Goal: Information Seeking & Learning: Stay updated

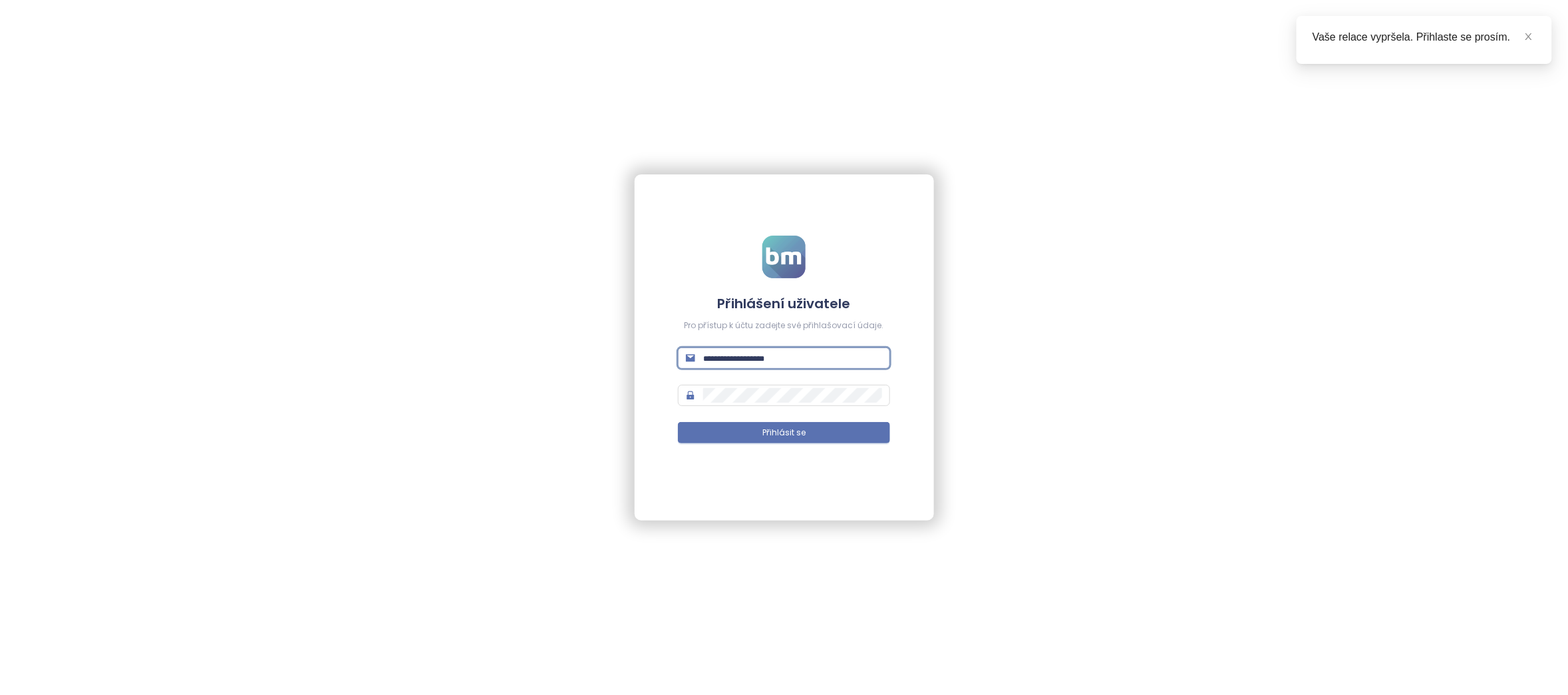
type input "**********"
click at [784, 433] on button "Přihlásit se" at bounding box center [784, 433] width 212 height 21
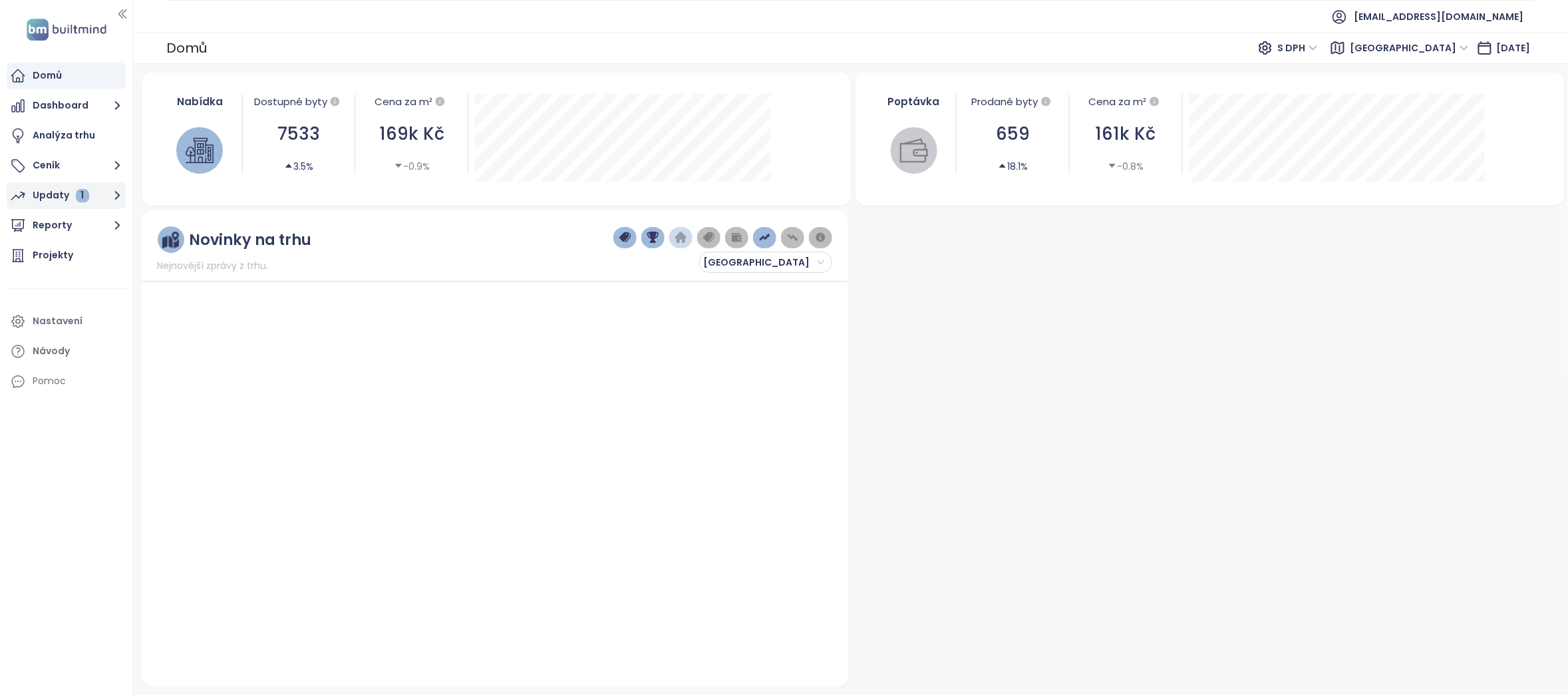
click at [64, 211] on ul "Domů Dashboard Analýza trhu Ceník Updaty 1 Reporty Projekty Nastavení Návody Po…" at bounding box center [66, 229] width 119 height 332
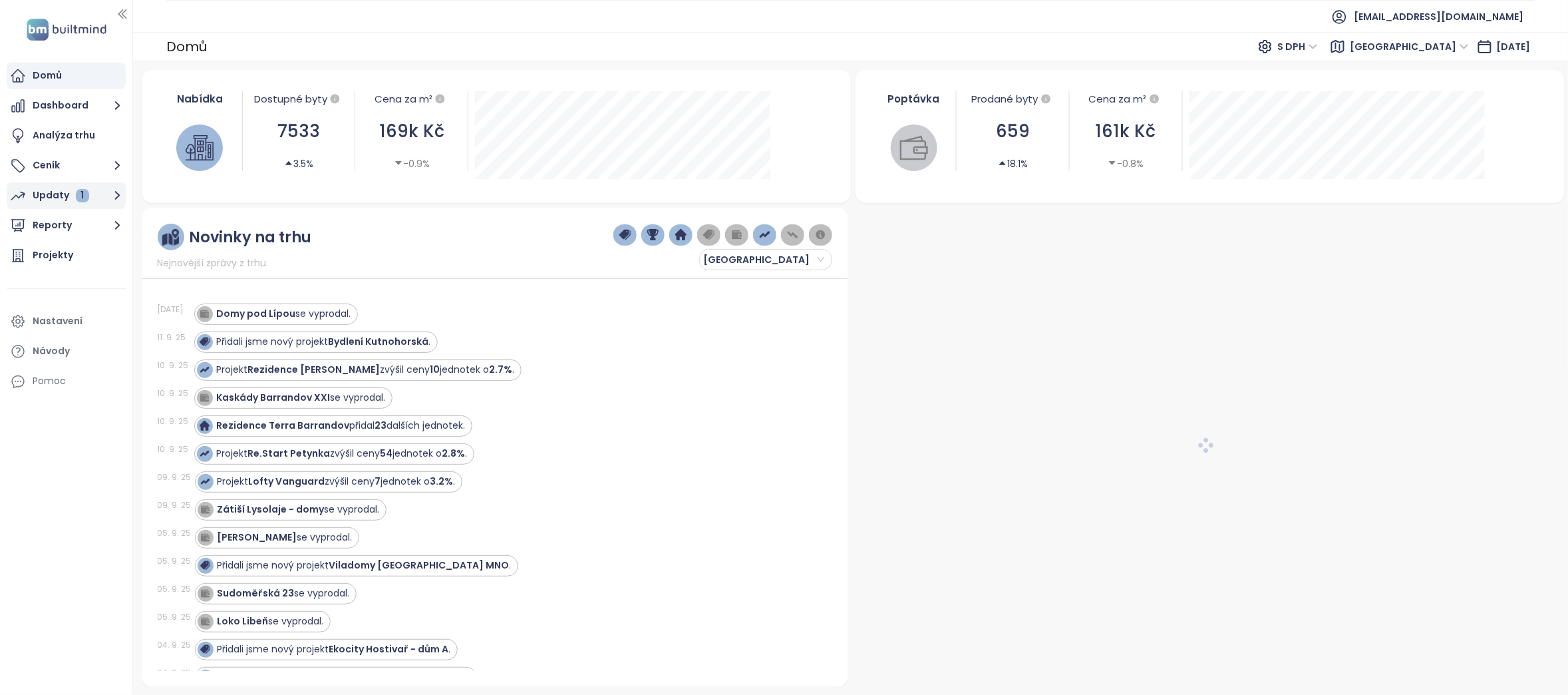
click at [56, 197] on div "Updaty 1" at bounding box center [61, 195] width 56 height 16
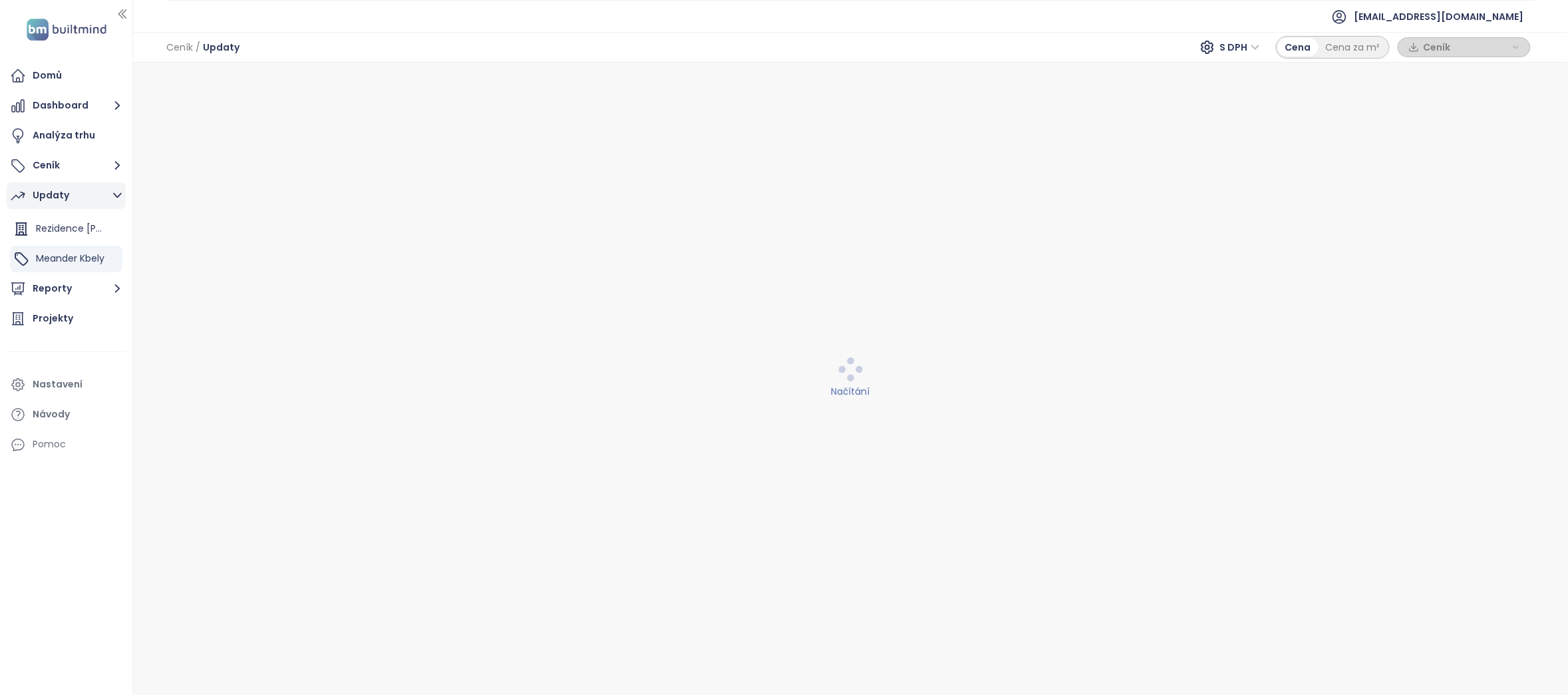
click at [111, 197] on icon "button" at bounding box center [117, 195] width 16 height 16
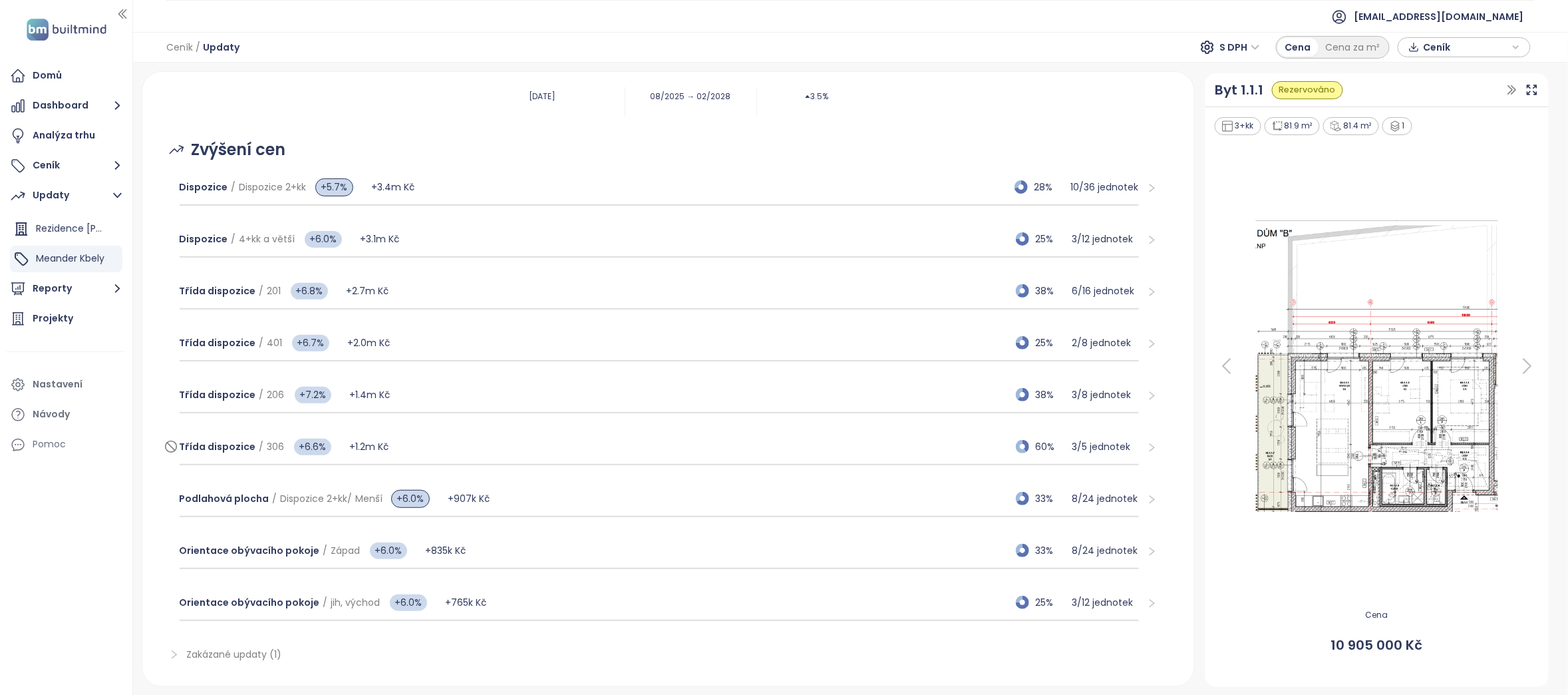
scroll to position [121, 0]
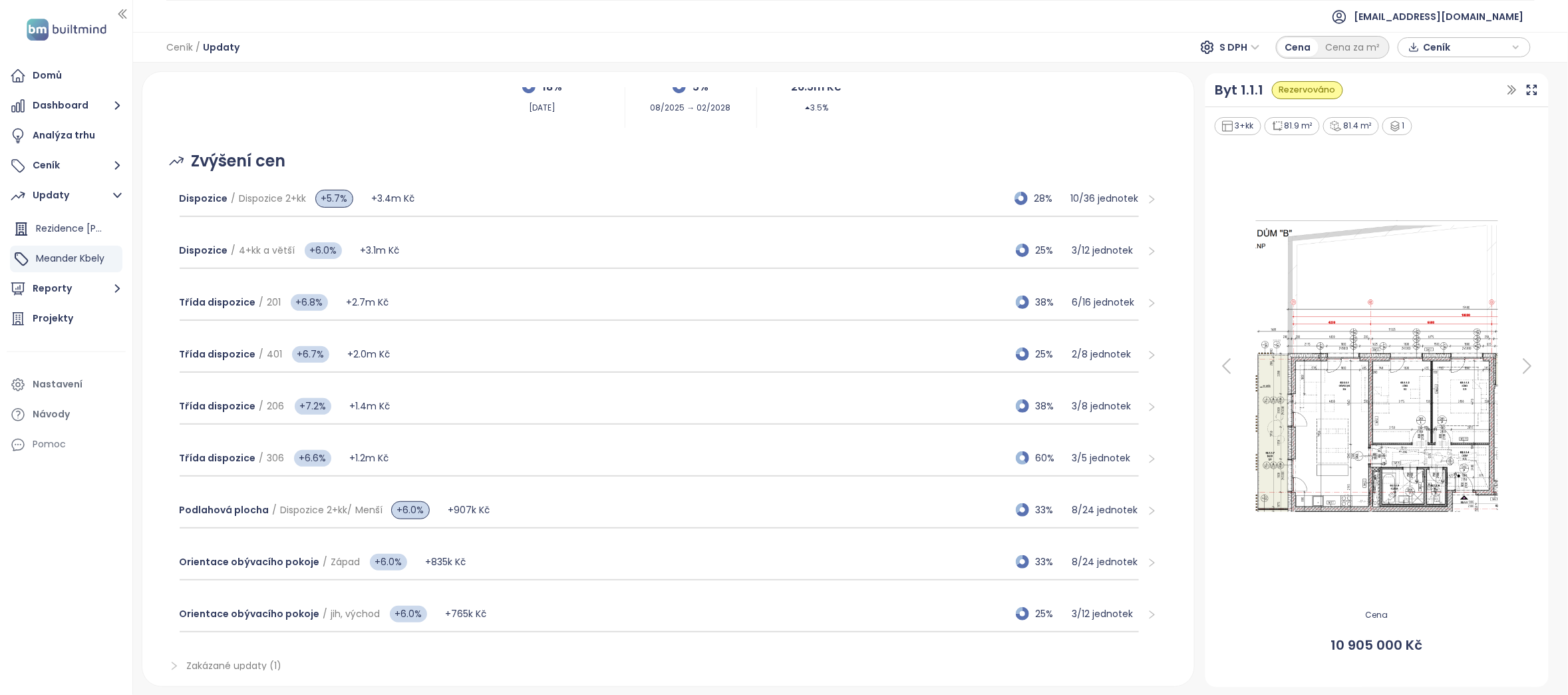
click at [1147, 197] on icon "right" at bounding box center [1152, 199] width 10 height 10
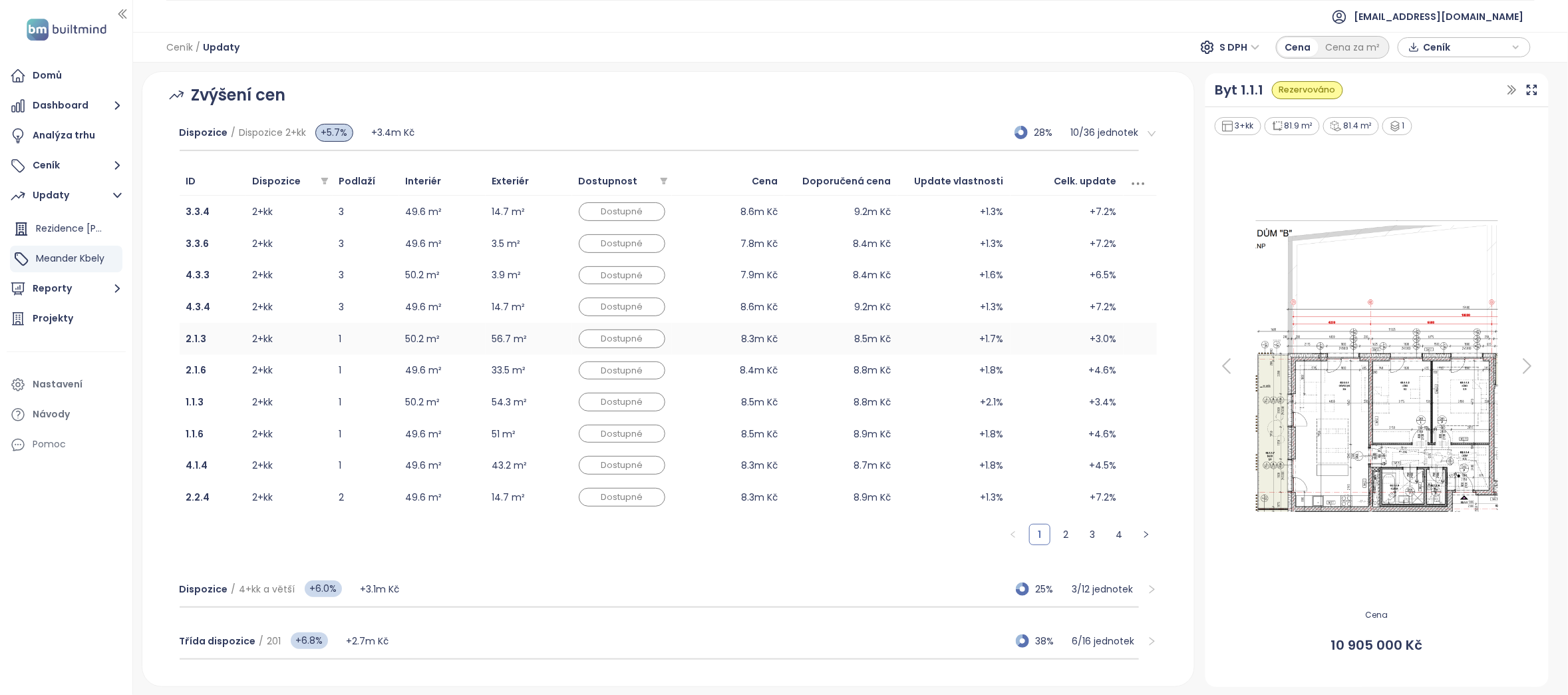
scroll to position [192, 0]
click at [1057, 526] on link "2" at bounding box center [1066, 530] width 20 height 20
click at [1083, 534] on link "3" at bounding box center [1093, 530] width 20 height 20
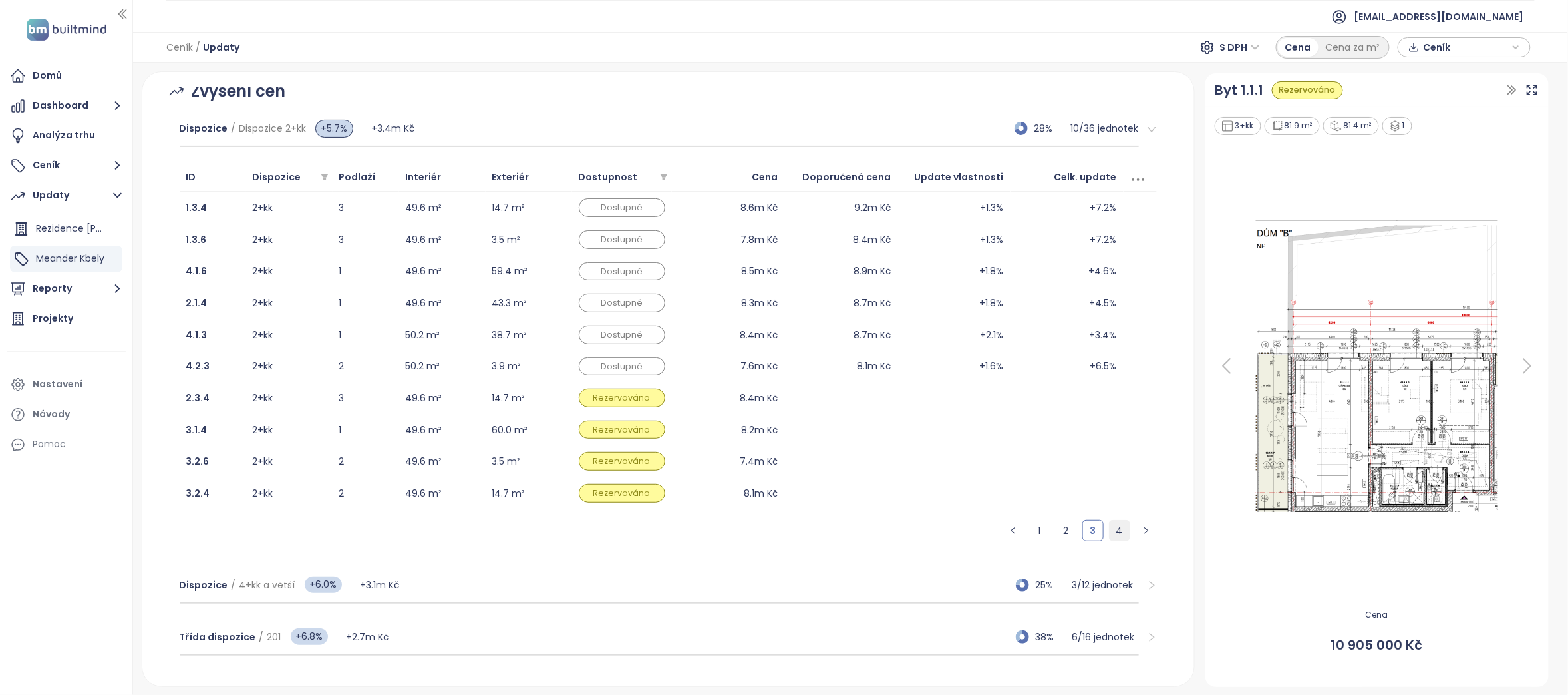
click at [1115, 534] on link "4" at bounding box center [1119, 530] width 20 height 20
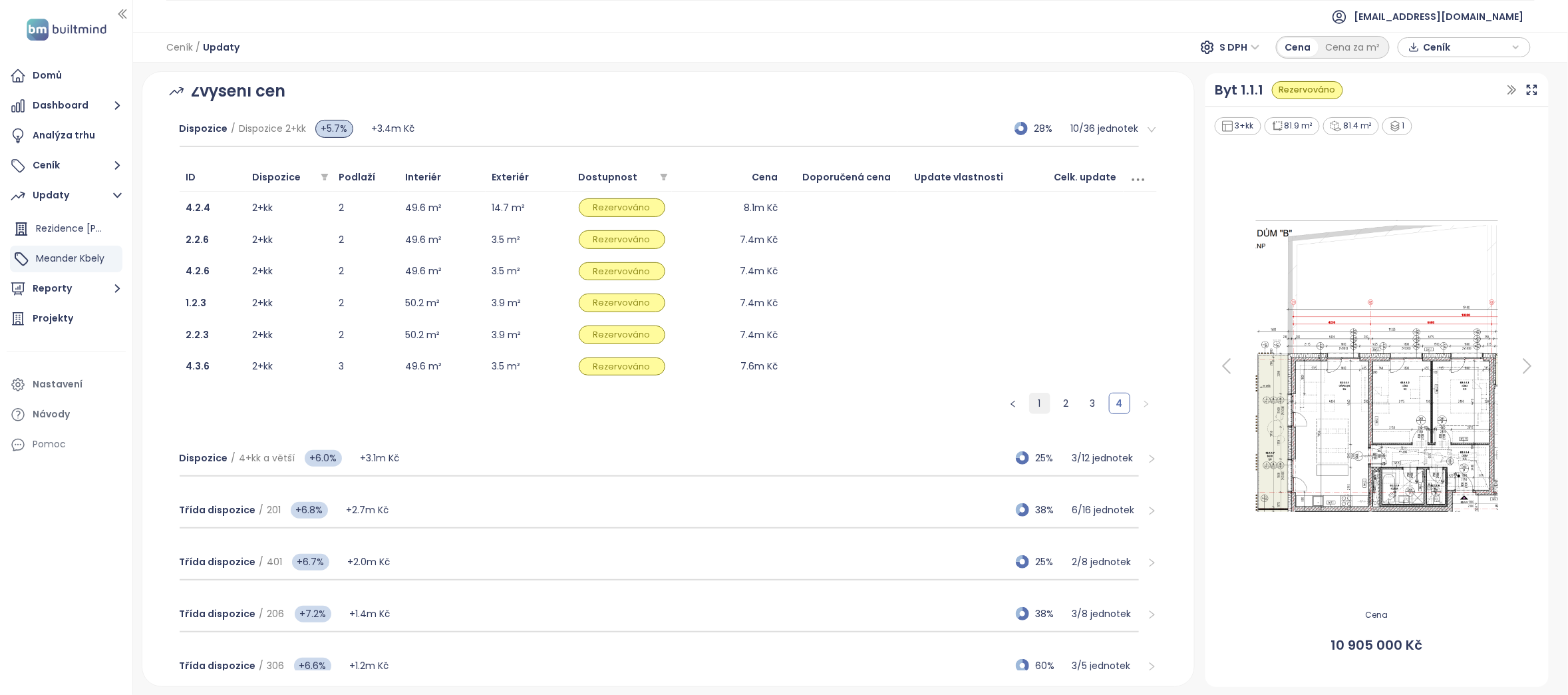
click at [1030, 396] on link "1" at bounding box center [1039, 403] width 20 height 20
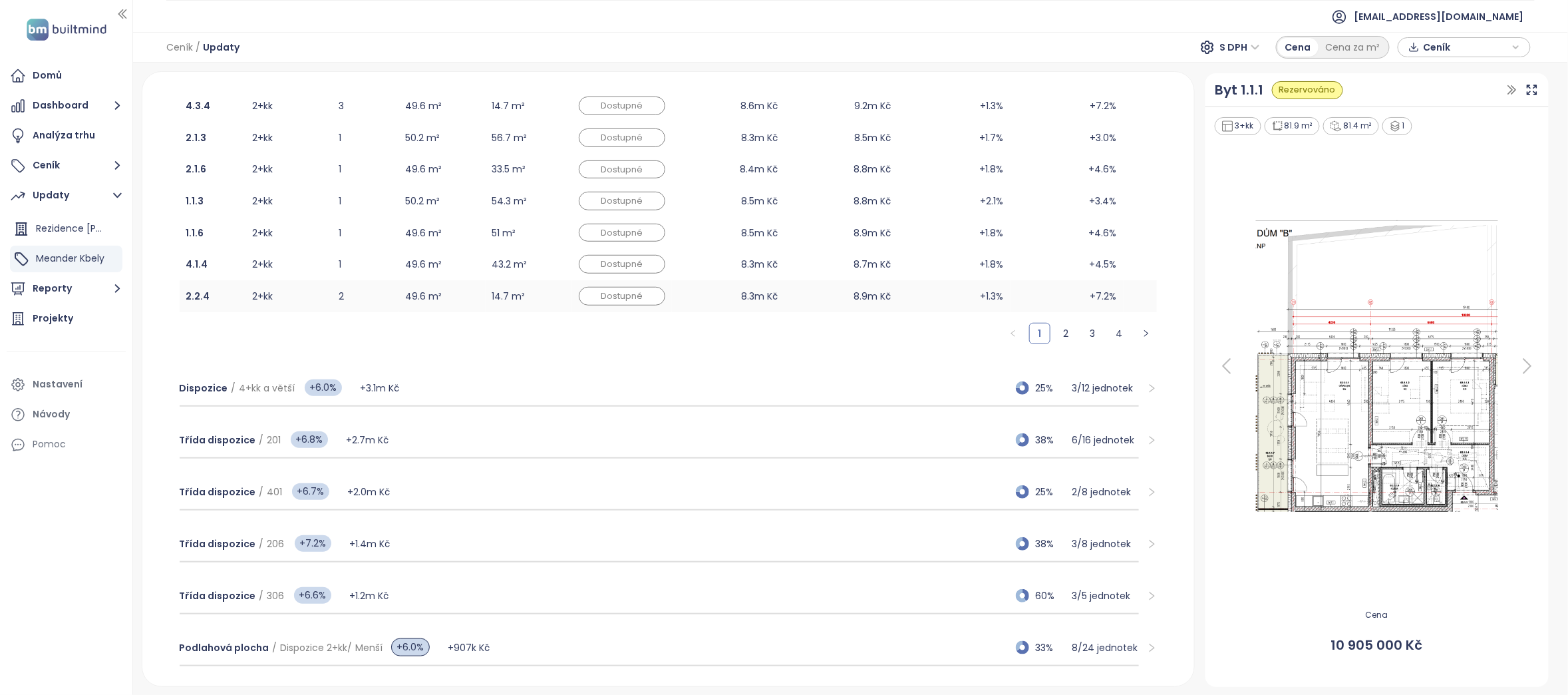
scroll to position [406, 0]
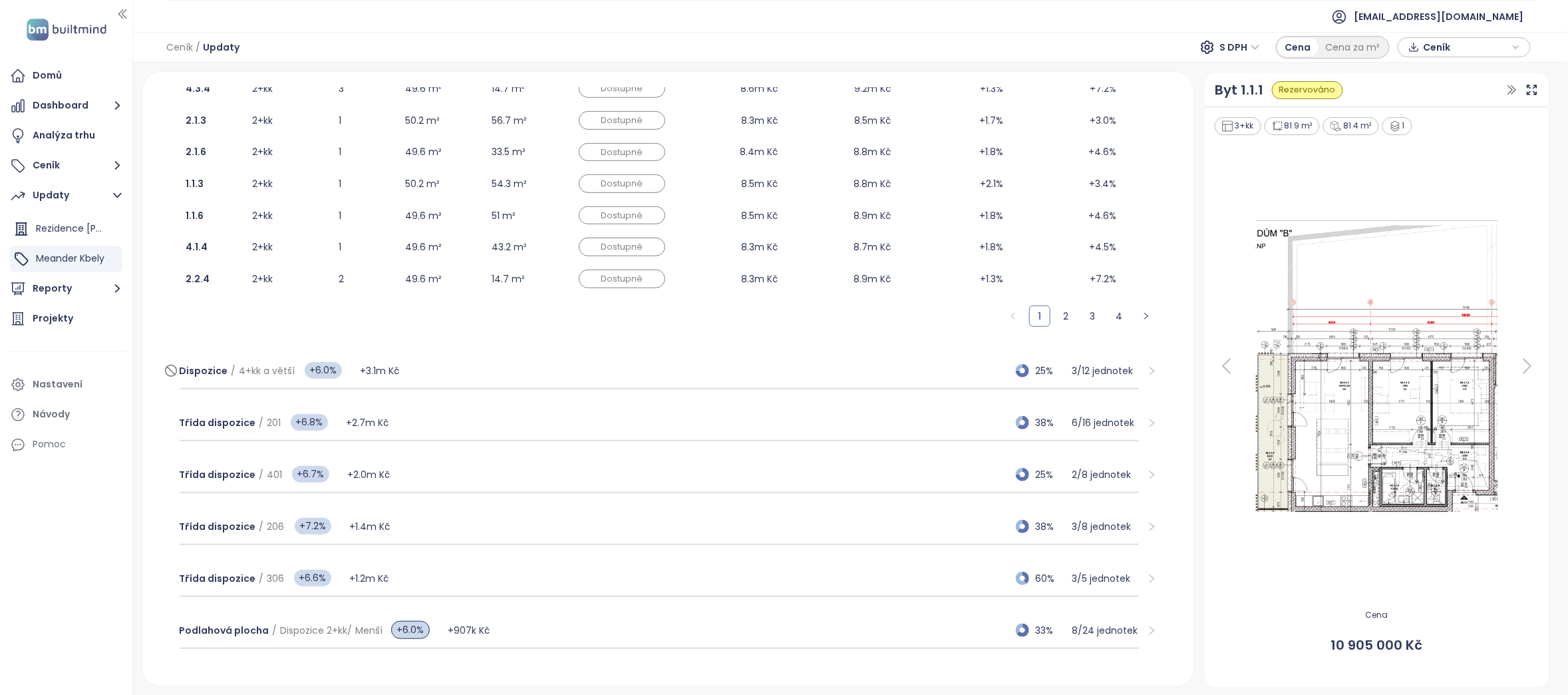
click at [1074, 378] on p "3 / 12 jednotek" at bounding box center [1105, 371] width 67 height 15
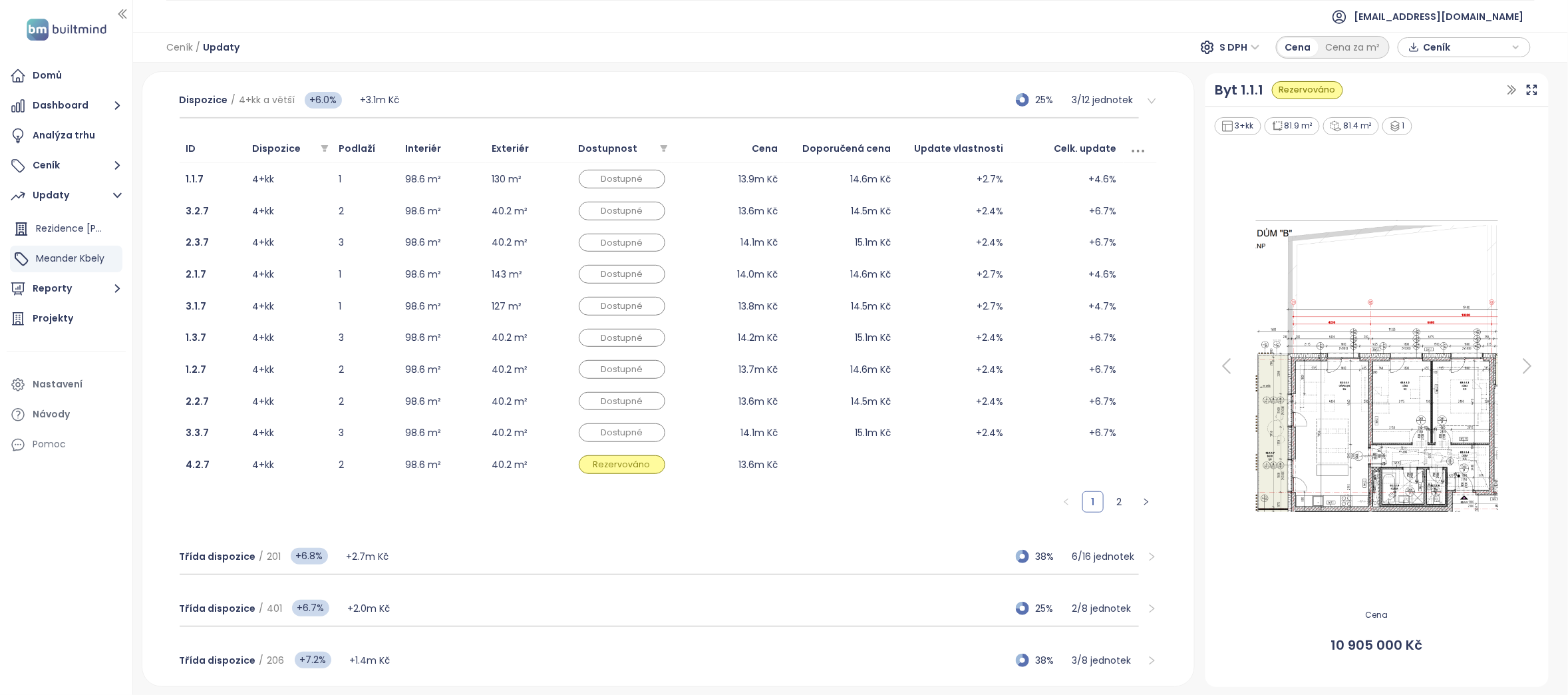
scroll to position [251, 0]
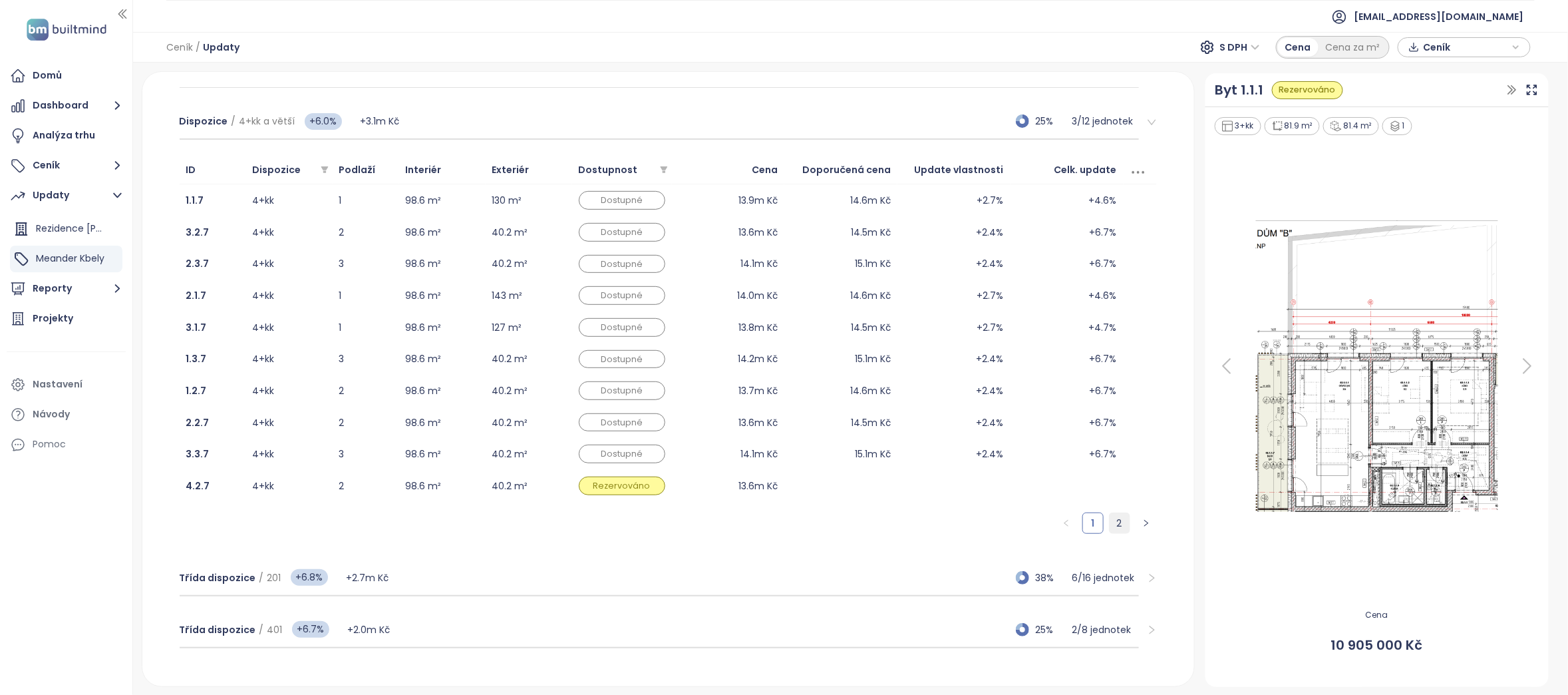
click at [1110, 517] on link "2" at bounding box center [1119, 523] width 20 height 20
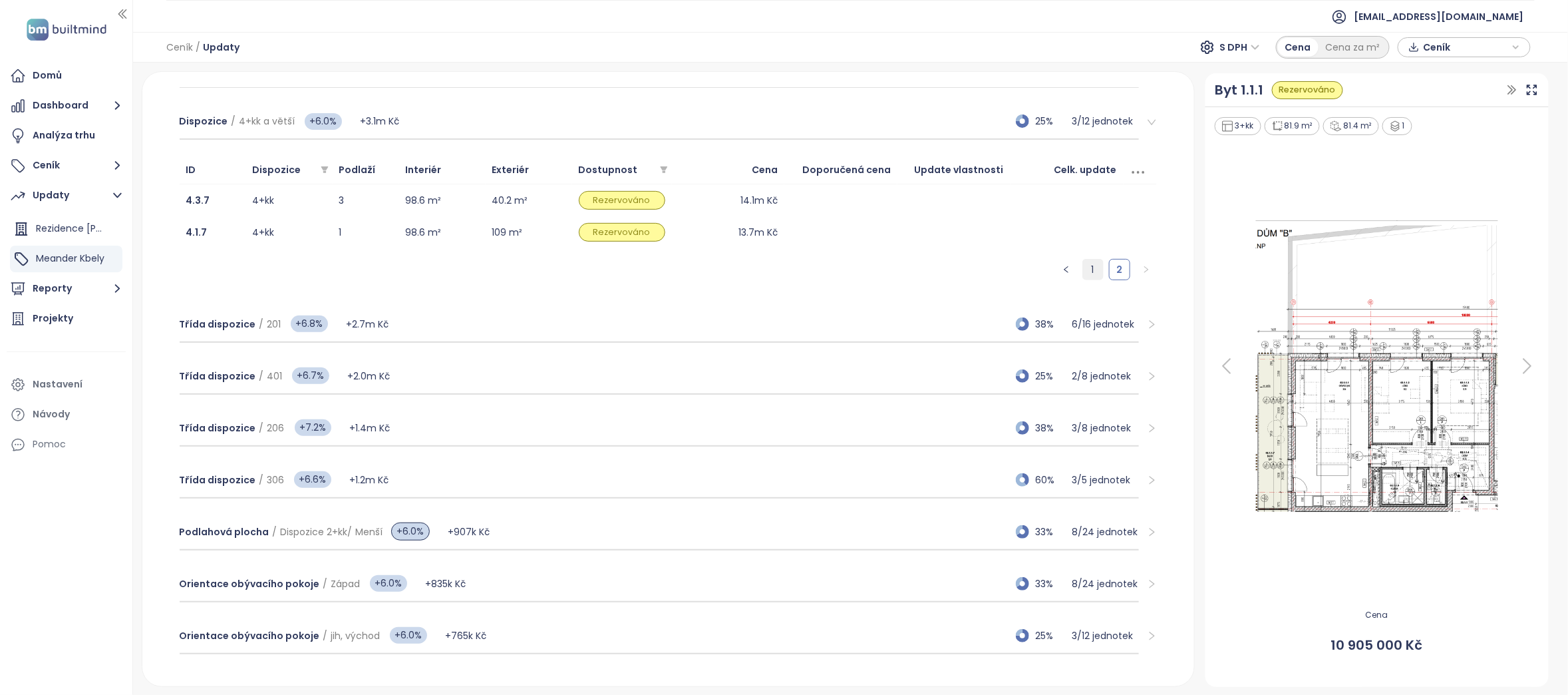
click at [1083, 272] on link "1" at bounding box center [1093, 269] width 20 height 20
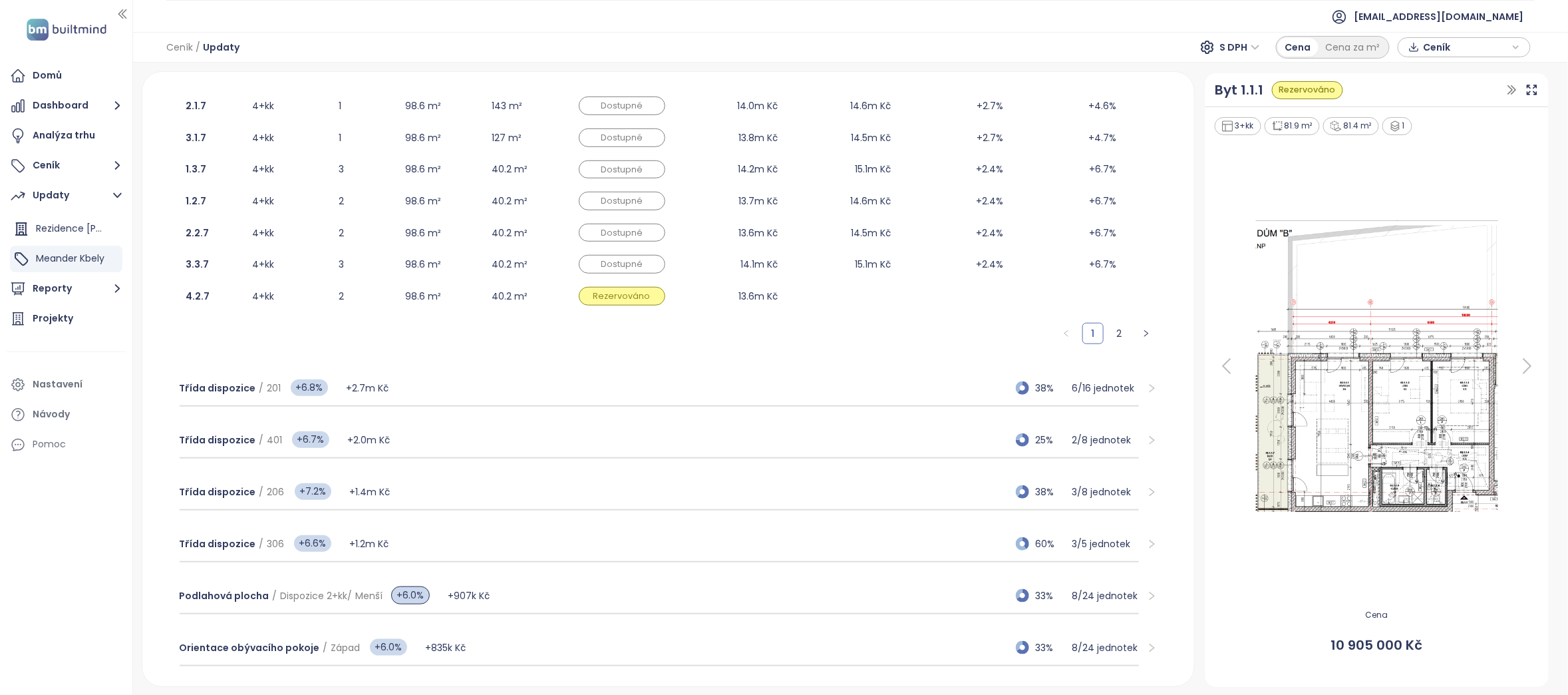
scroll to position [445, 0]
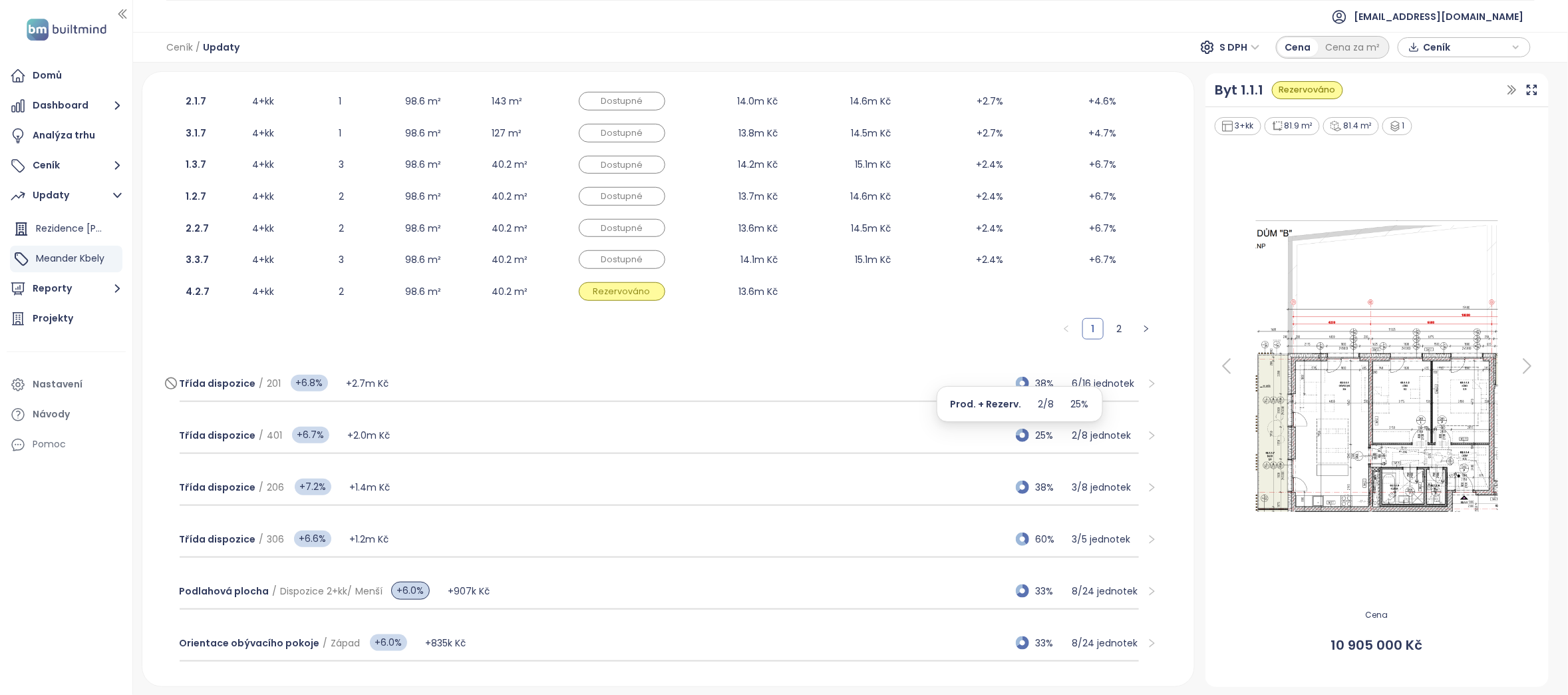
click at [1104, 382] on p "6 / 16 jednotek" at bounding box center [1105, 383] width 67 height 15
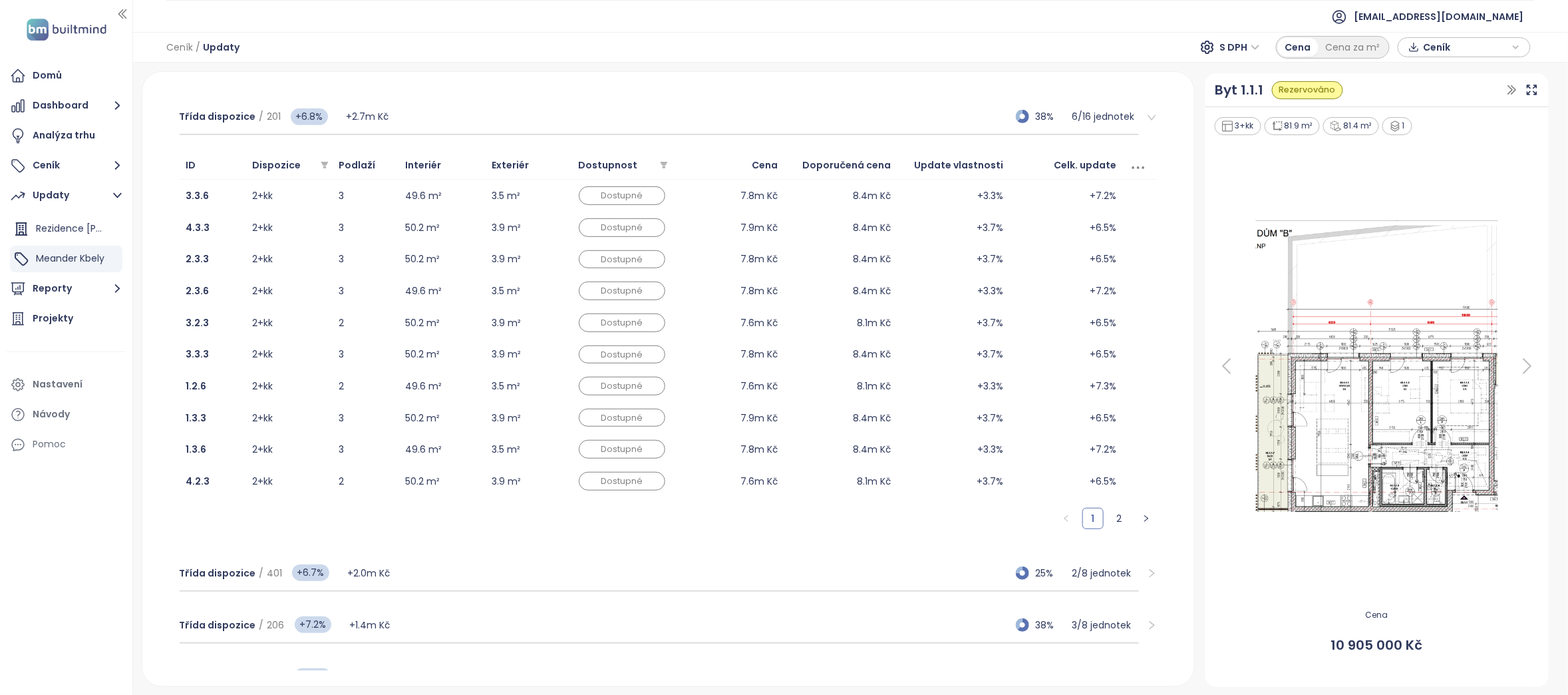
scroll to position [305, 0]
click at [1139, 117] on div at bounding box center [1147, 120] width 18 height 15
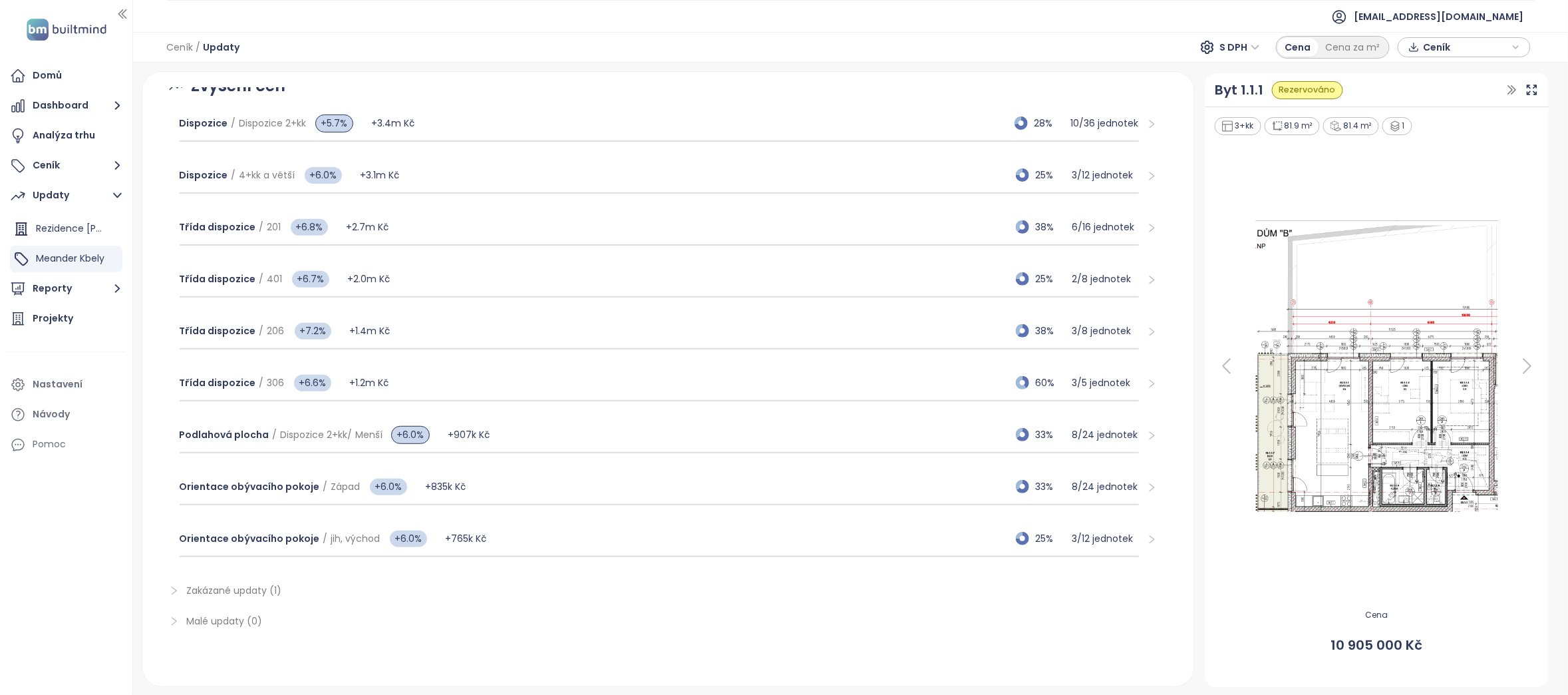
scroll to position [202, 0]
click at [1147, 223] on icon "right" at bounding box center [1152, 228] width 10 height 10
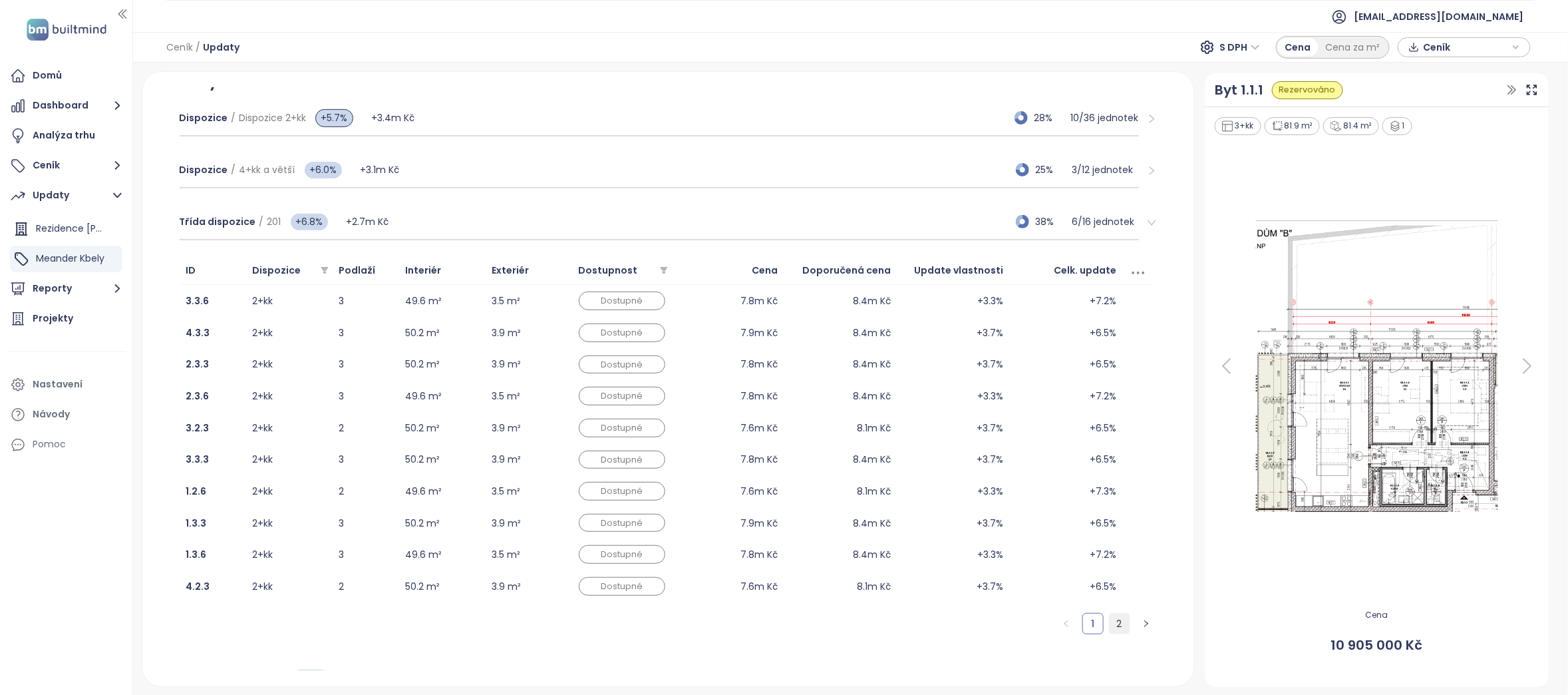
click at [1110, 620] on link "2" at bounding box center [1119, 623] width 20 height 20
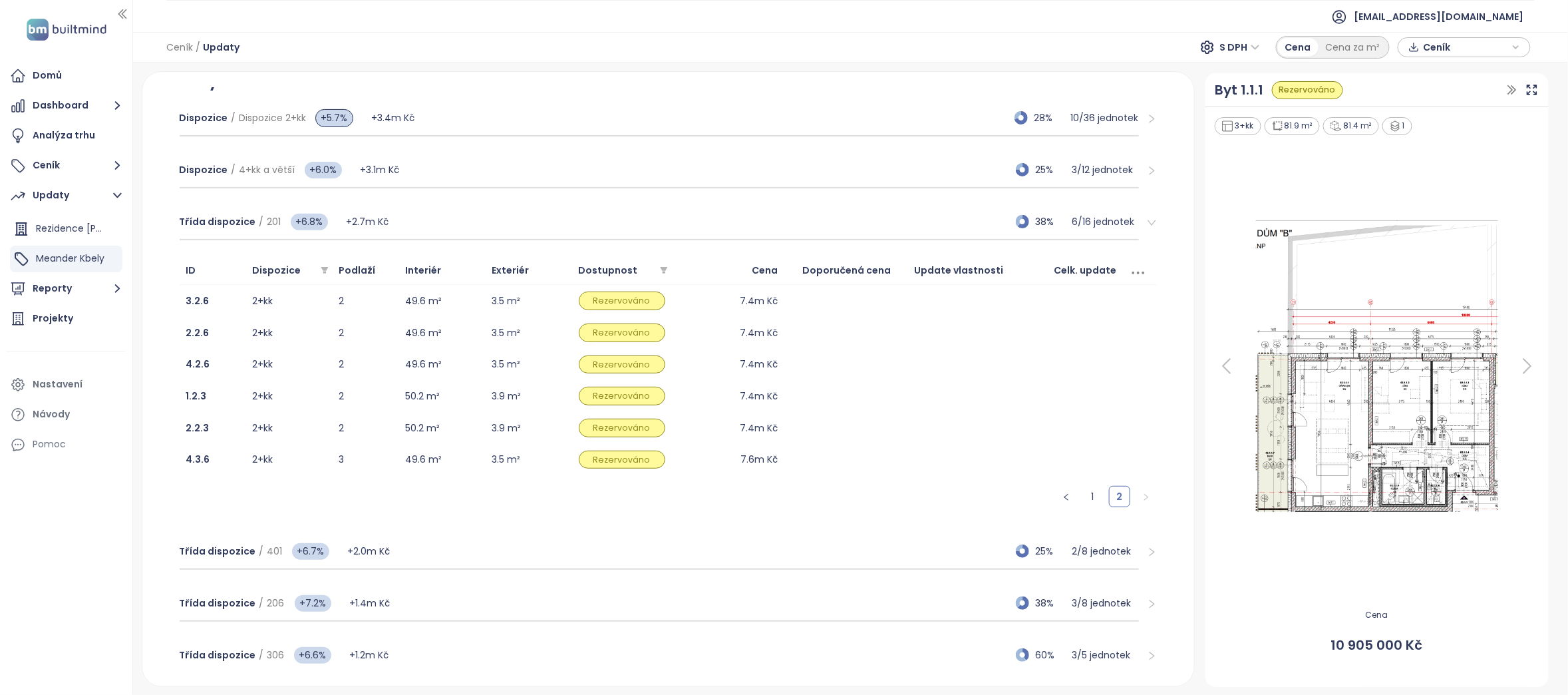
click at [1147, 225] on span "right" at bounding box center [1152, 223] width 10 height 10
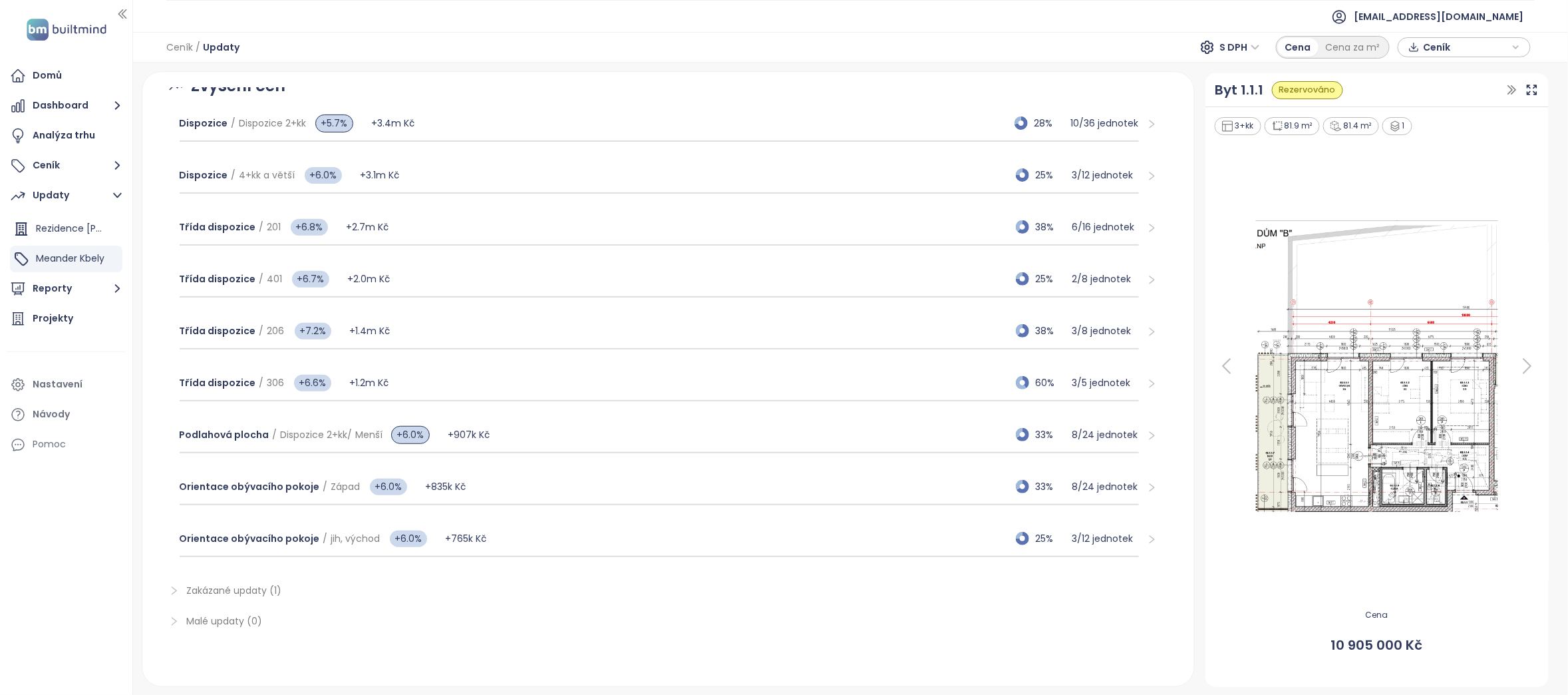
click at [1147, 275] on icon "right" at bounding box center [1152, 280] width 10 height 10
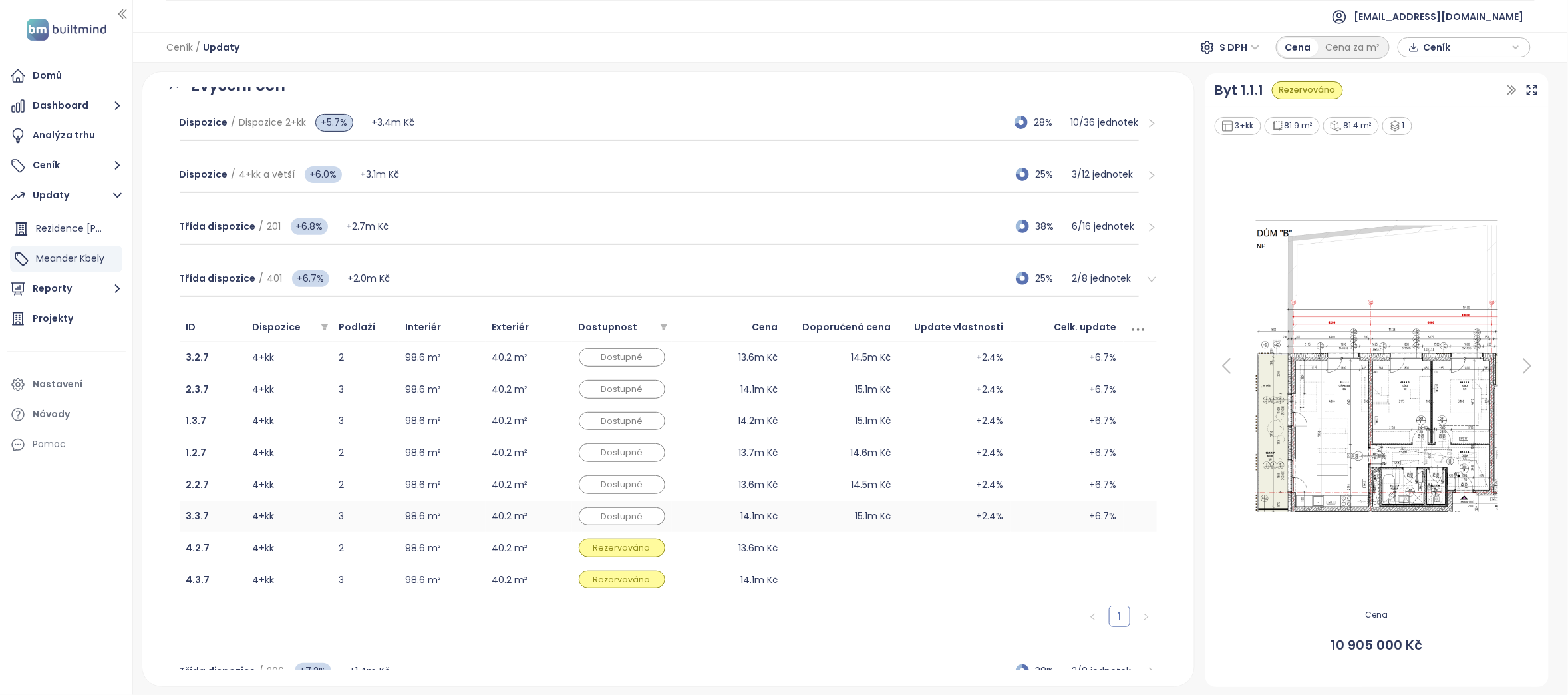
scroll to position [197, 0]
click at [1147, 282] on icon "right" at bounding box center [1152, 280] width 10 height 10
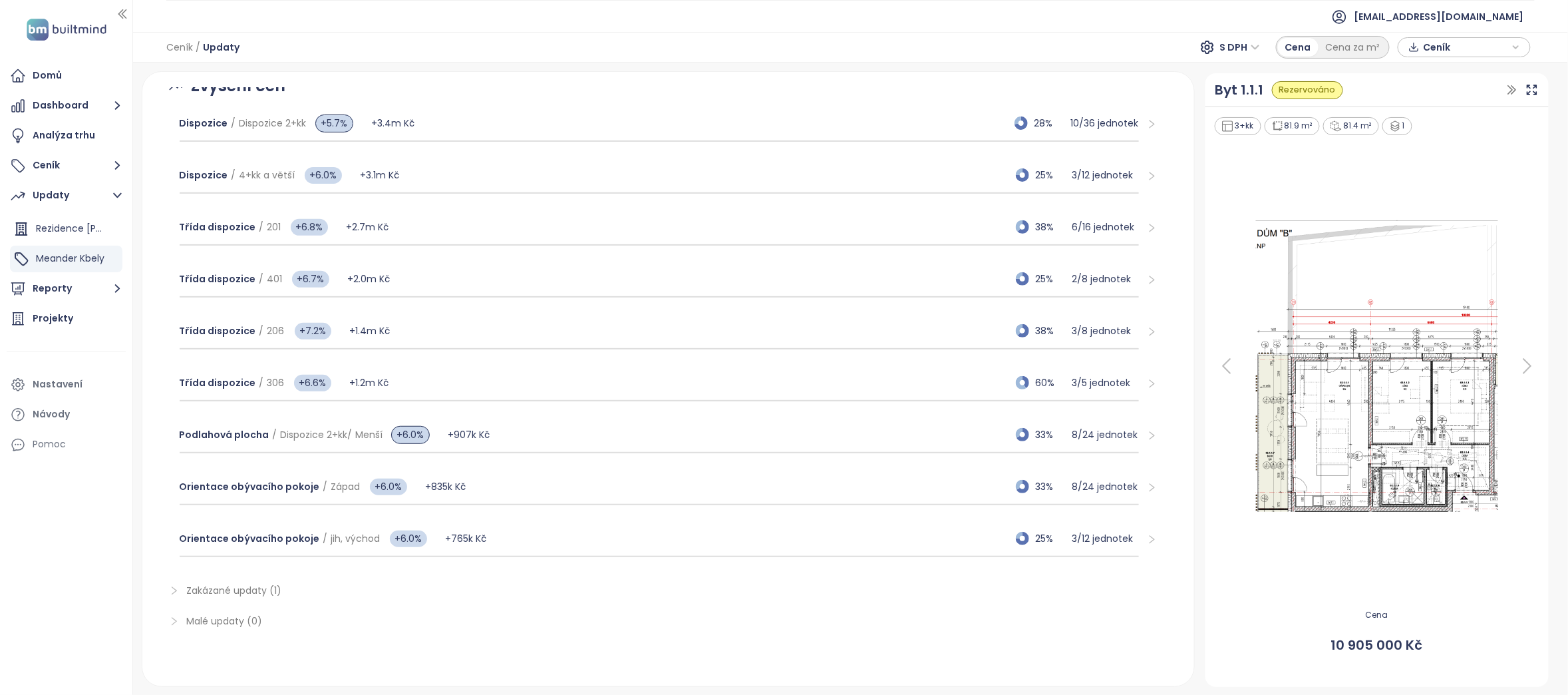
click at [1147, 334] on icon "right" at bounding box center [1152, 331] width 10 height 10
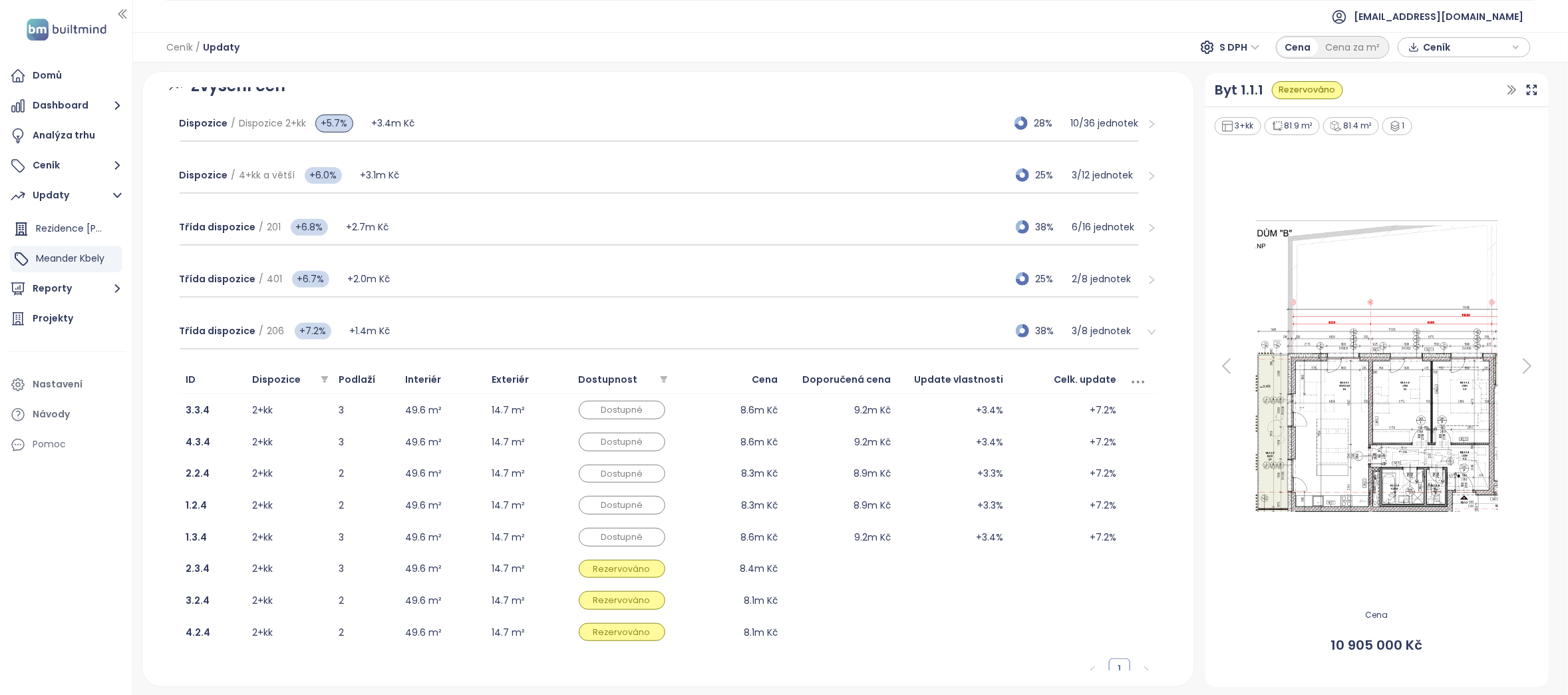
click at [1147, 334] on icon "right" at bounding box center [1152, 331] width 10 height 10
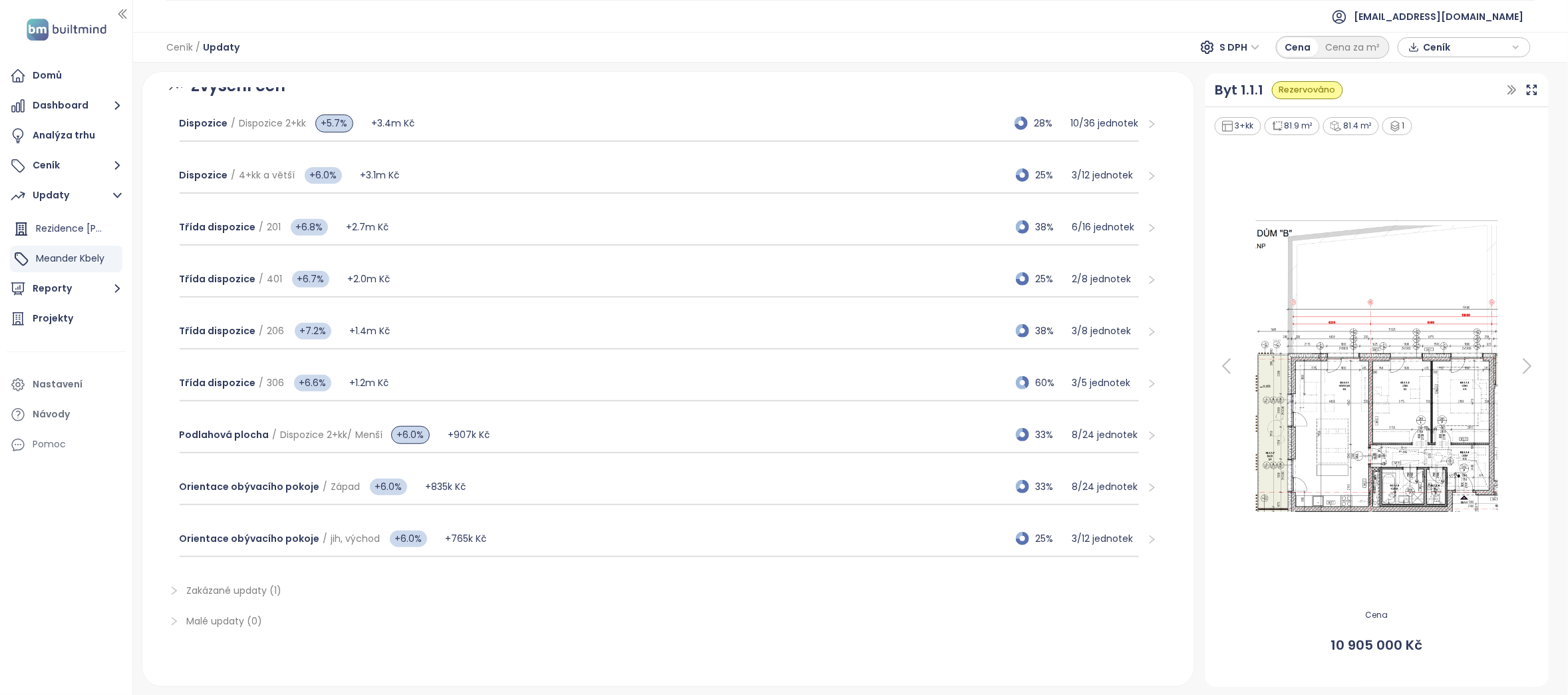
click at [1139, 380] on div at bounding box center [1147, 383] width 18 height 15
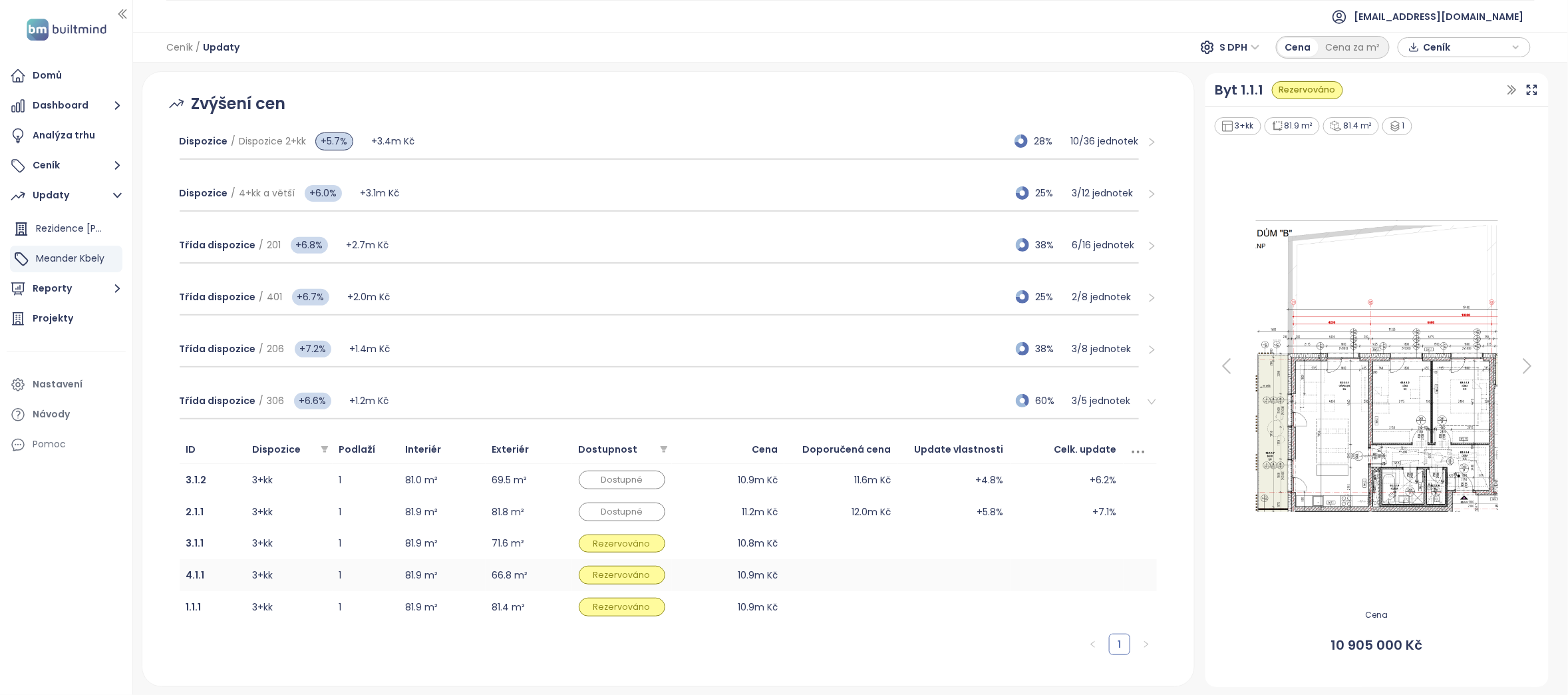
scroll to position [180, 0]
click at [1147, 402] on icon "right" at bounding box center [1152, 400] width 10 height 10
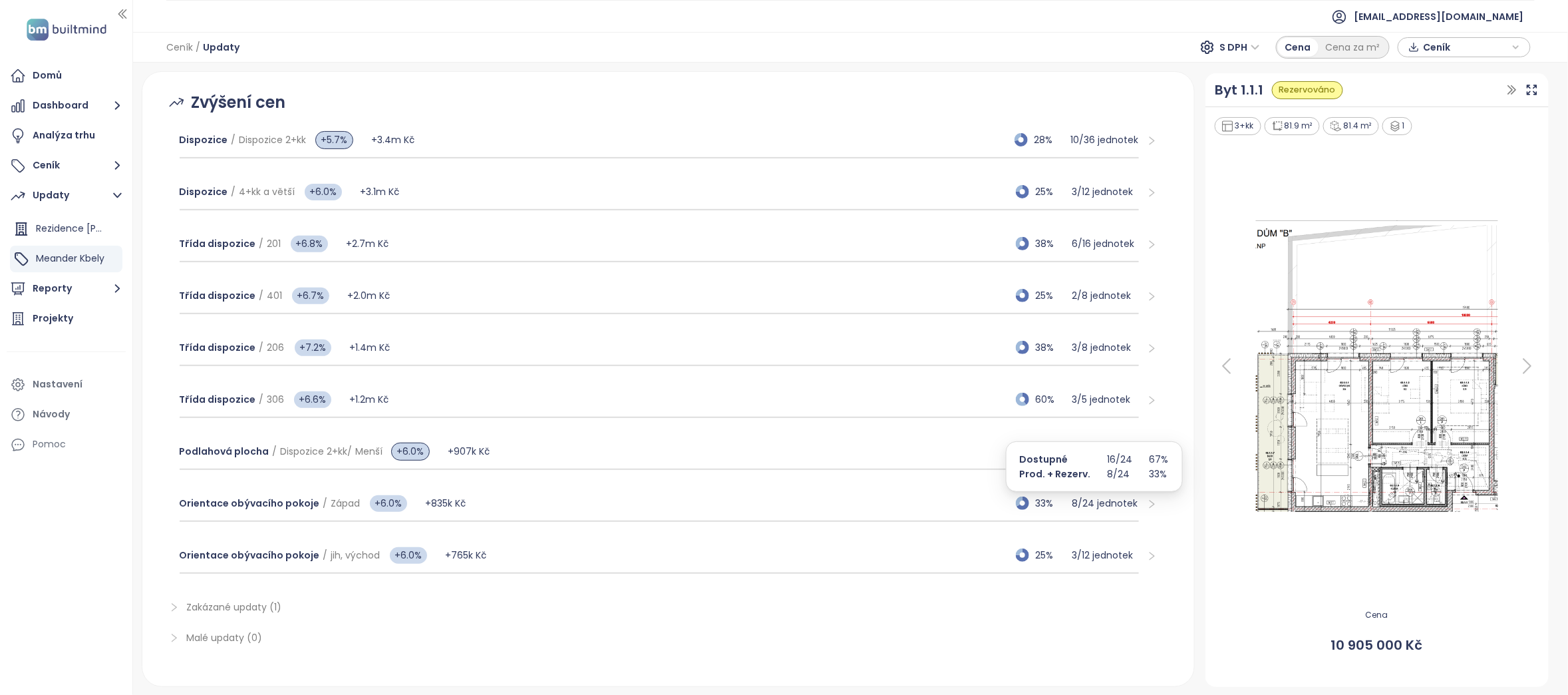
click at [1147, 507] on icon "right" at bounding box center [1152, 504] width 10 height 10
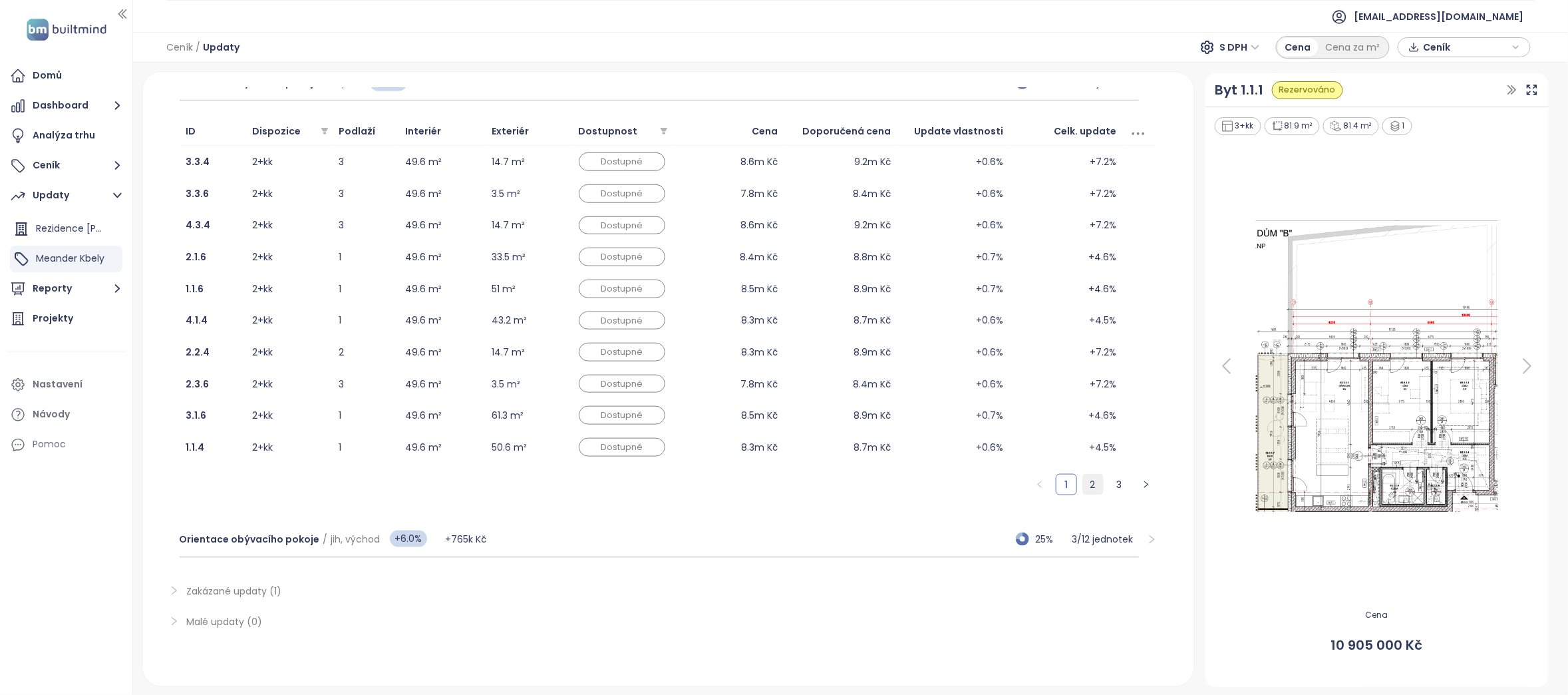
scroll to position [605, 0]
click at [1083, 476] on link "2" at bounding box center [1093, 484] width 20 height 20
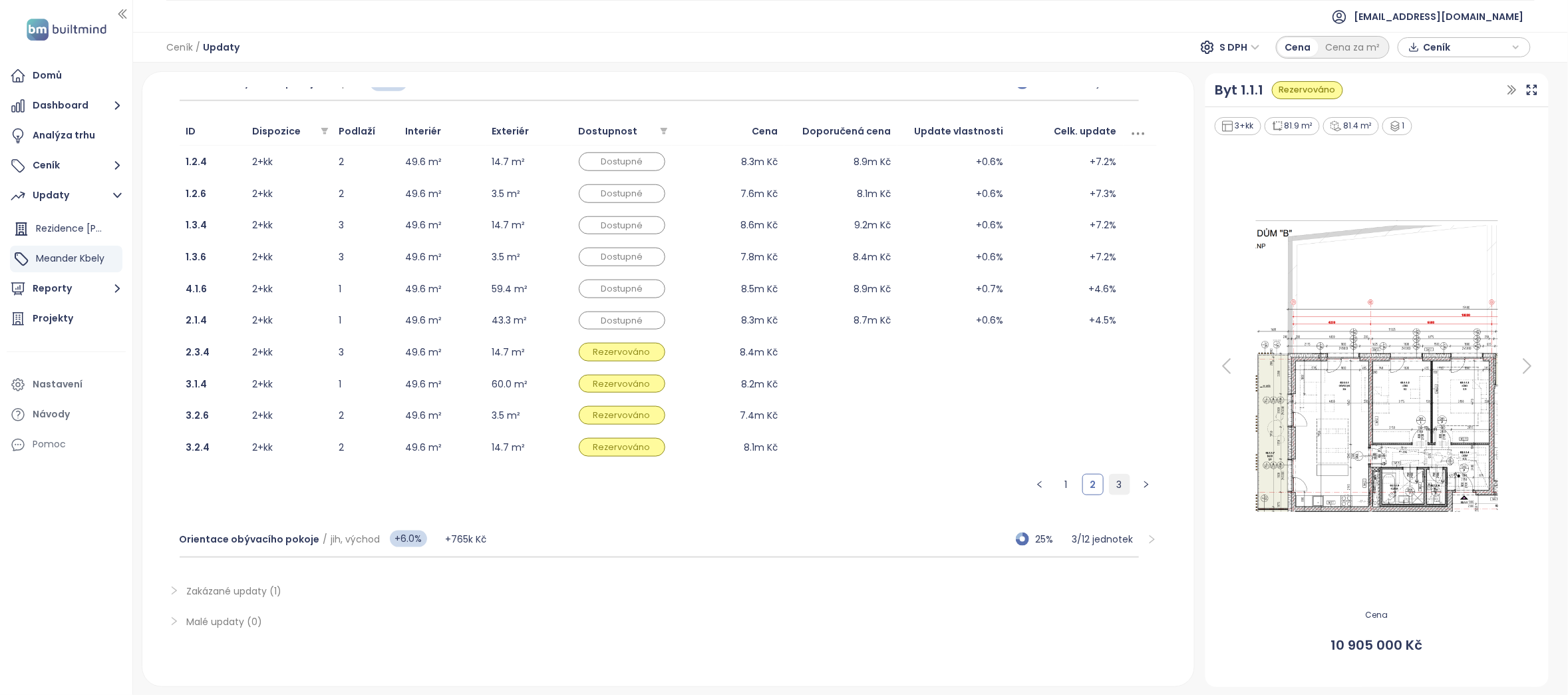
click at [1110, 477] on link "3" at bounding box center [1119, 484] width 20 height 20
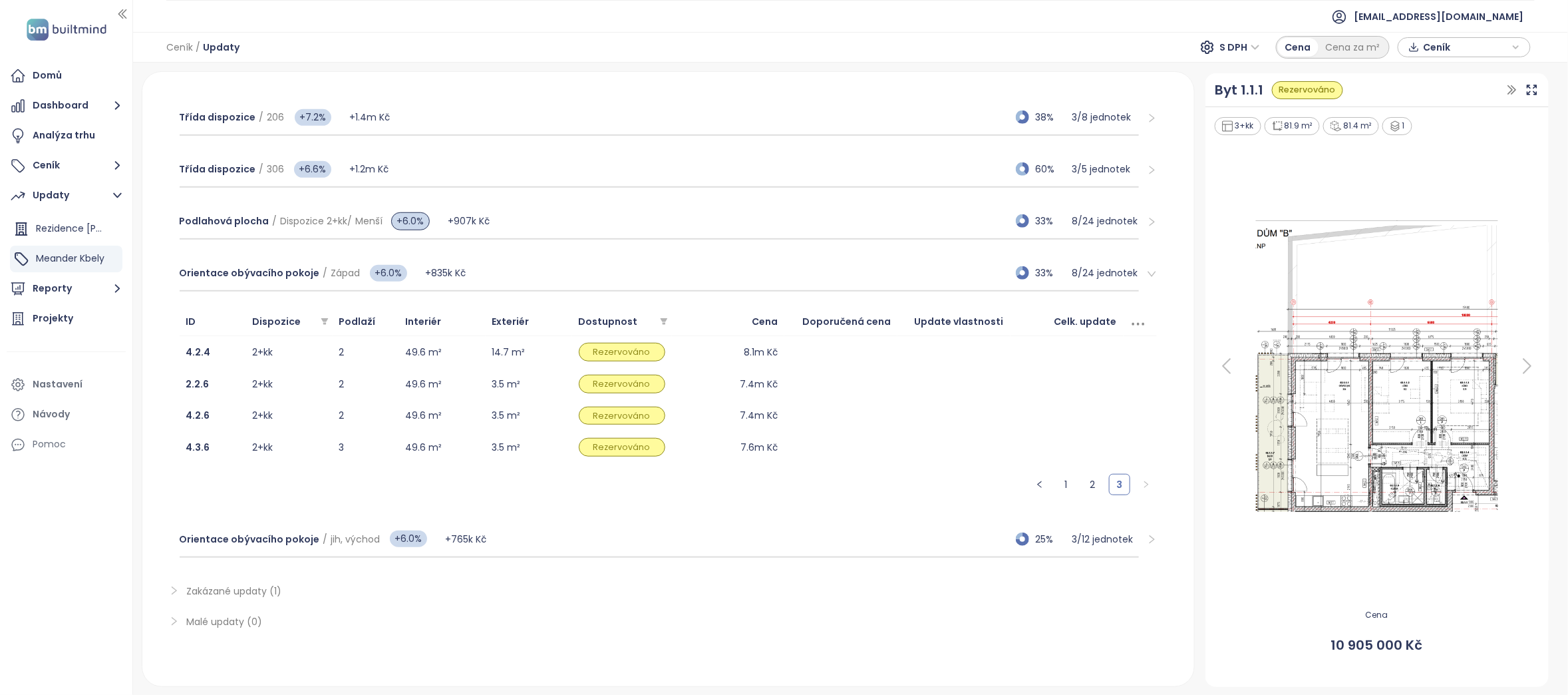
click at [1147, 269] on icon "right" at bounding box center [1152, 273] width 10 height 10
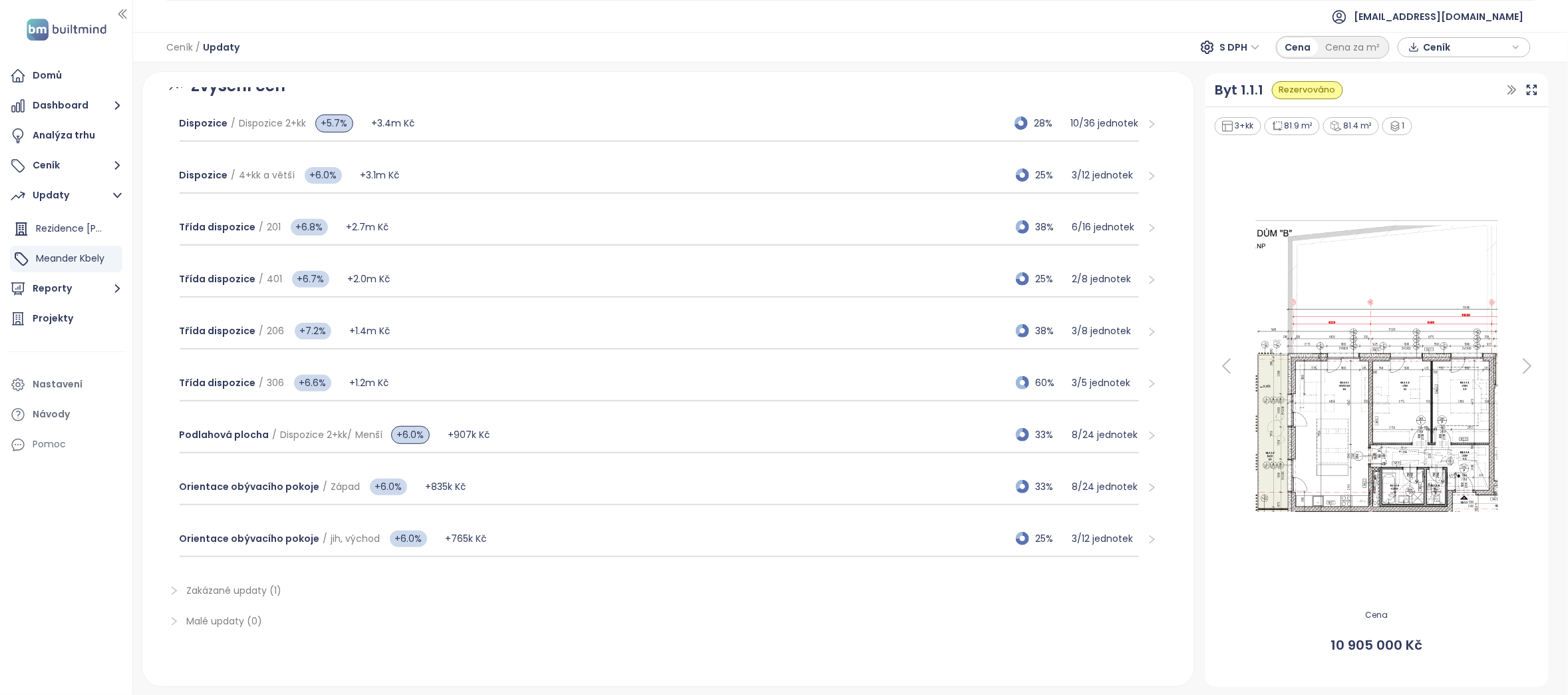
scroll to position [202, 0]
click at [1104, 531] on p "3 / 12 jednotek" at bounding box center [1105, 538] width 67 height 15
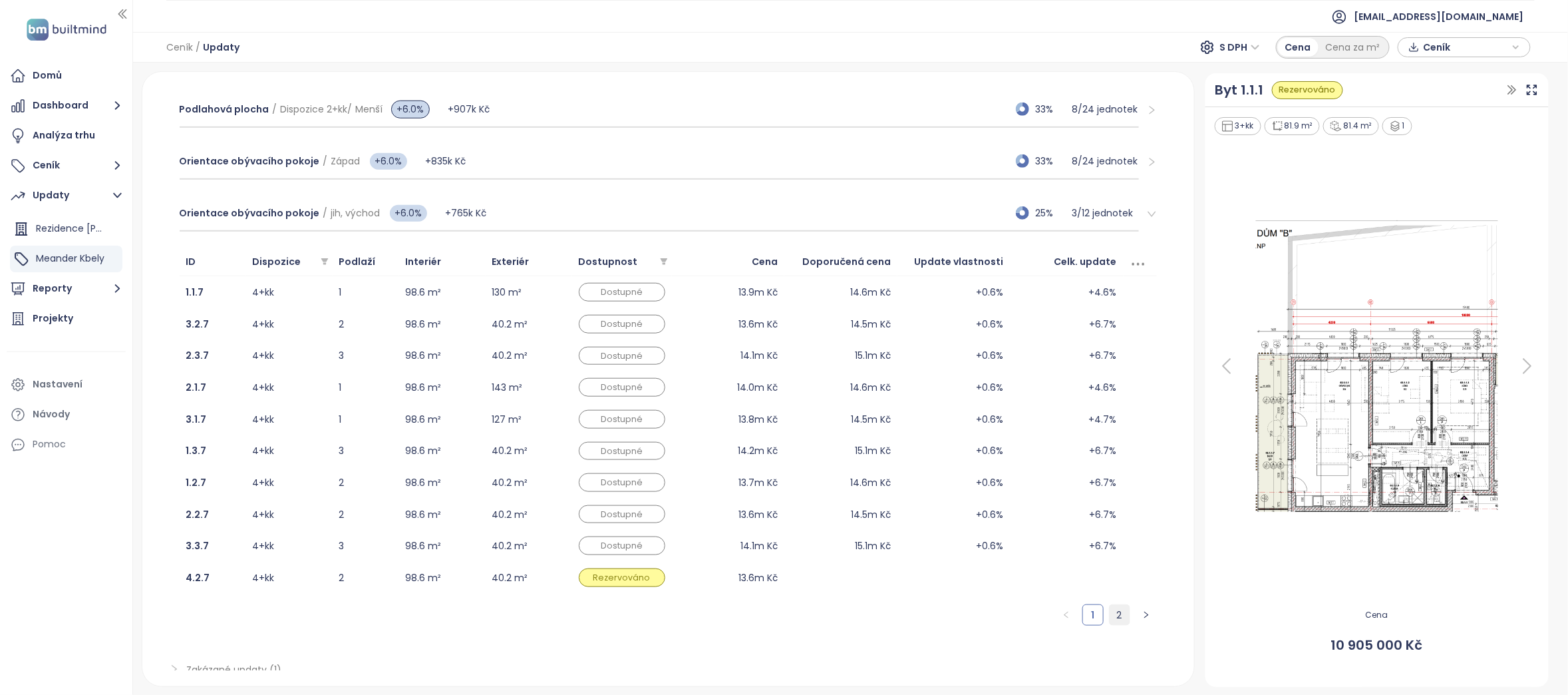
click at [1110, 621] on link "2" at bounding box center [1119, 614] width 20 height 20
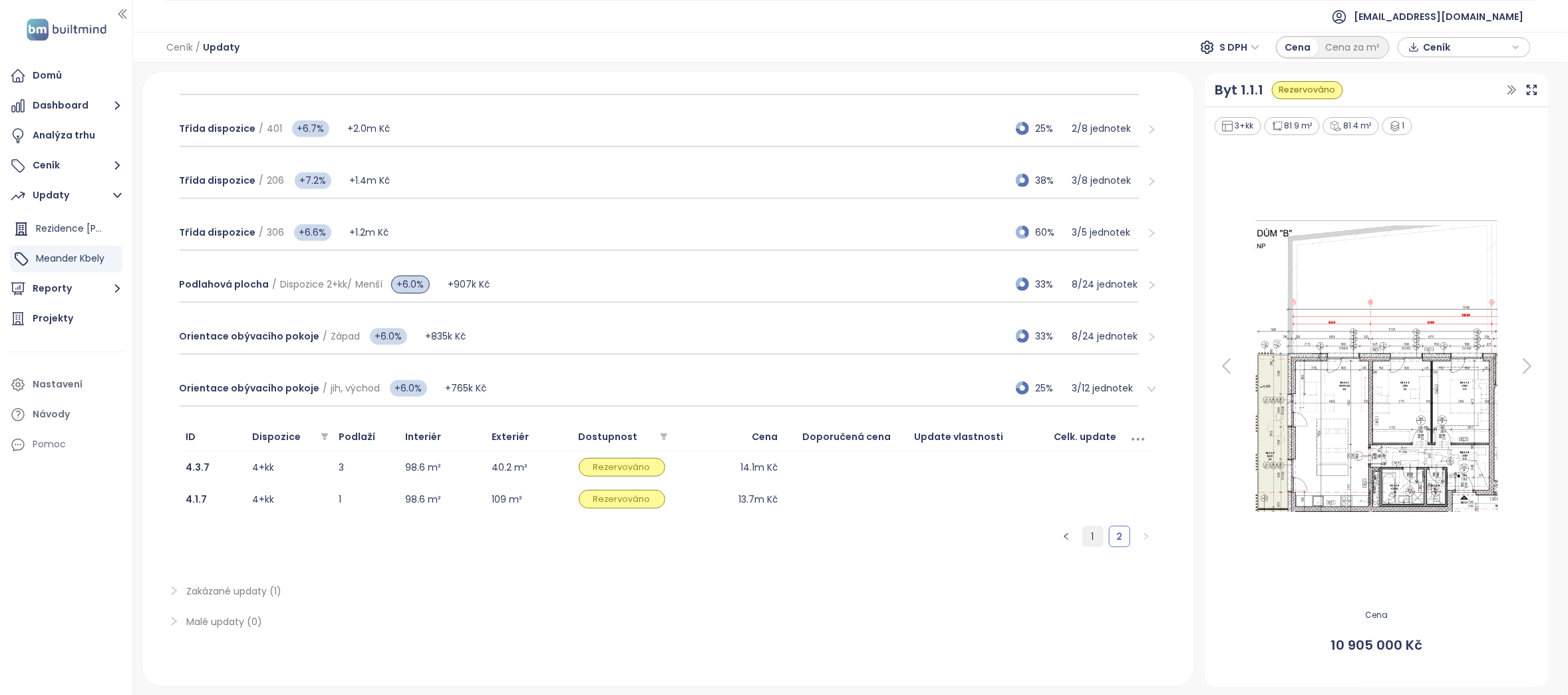
click at [1083, 533] on link "1" at bounding box center [1093, 536] width 20 height 20
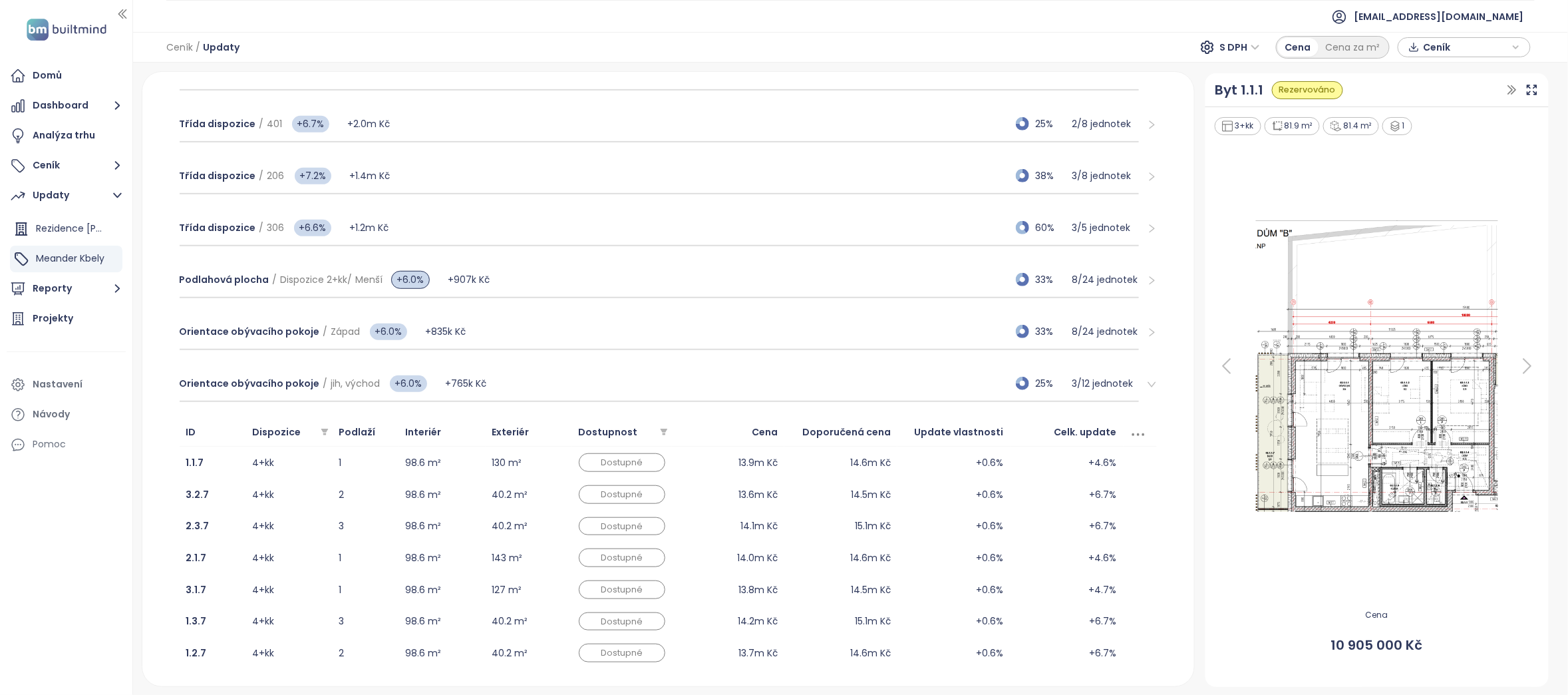
click at [1147, 385] on icon "right" at bounding box center [1152, 384] width 10 height 10
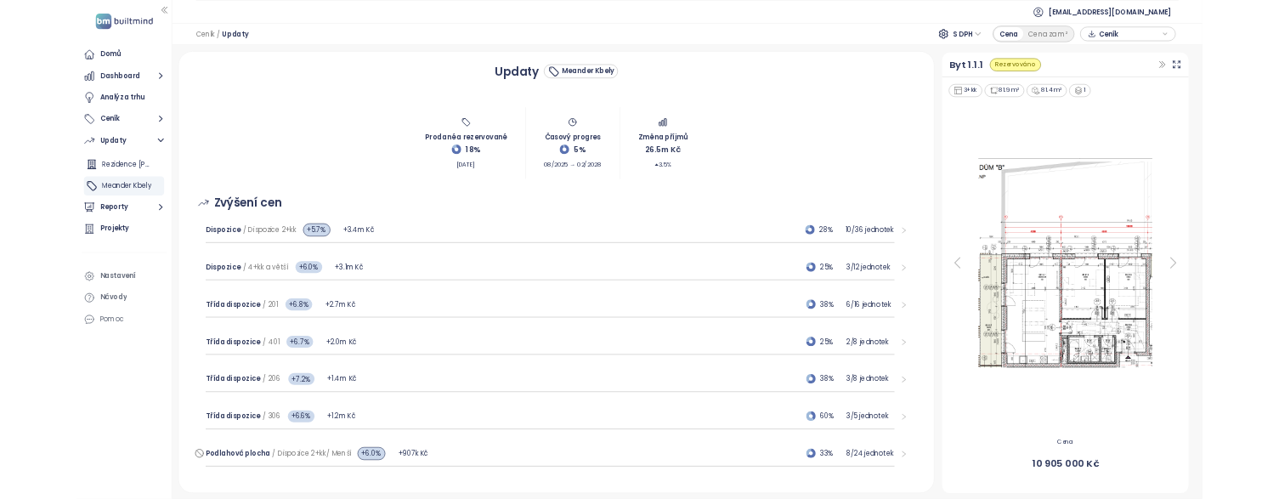
scroll to position [0, 0]
